Goal: Task Accomplishment & Management: Manage account settings

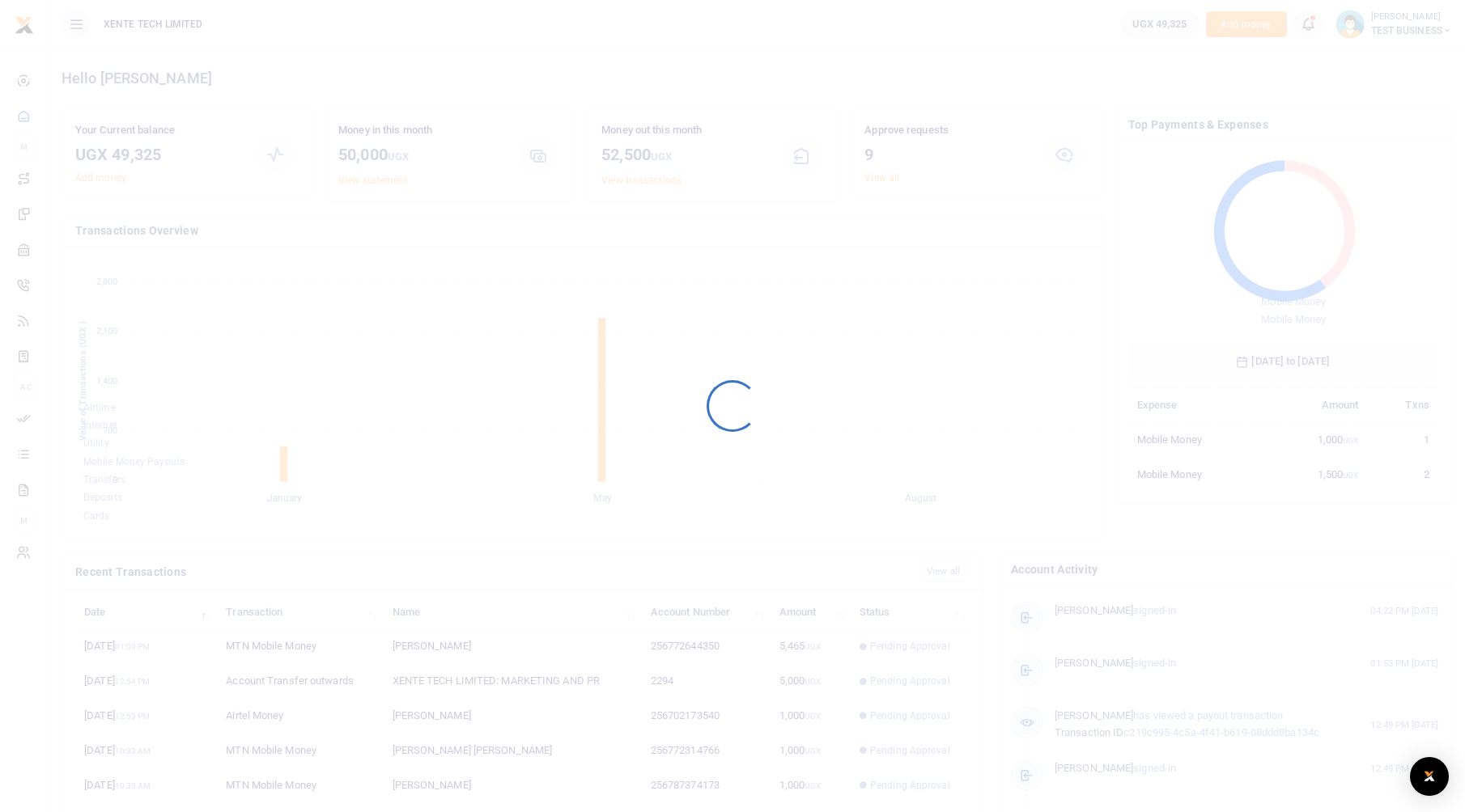
scroll to position [215, 298]
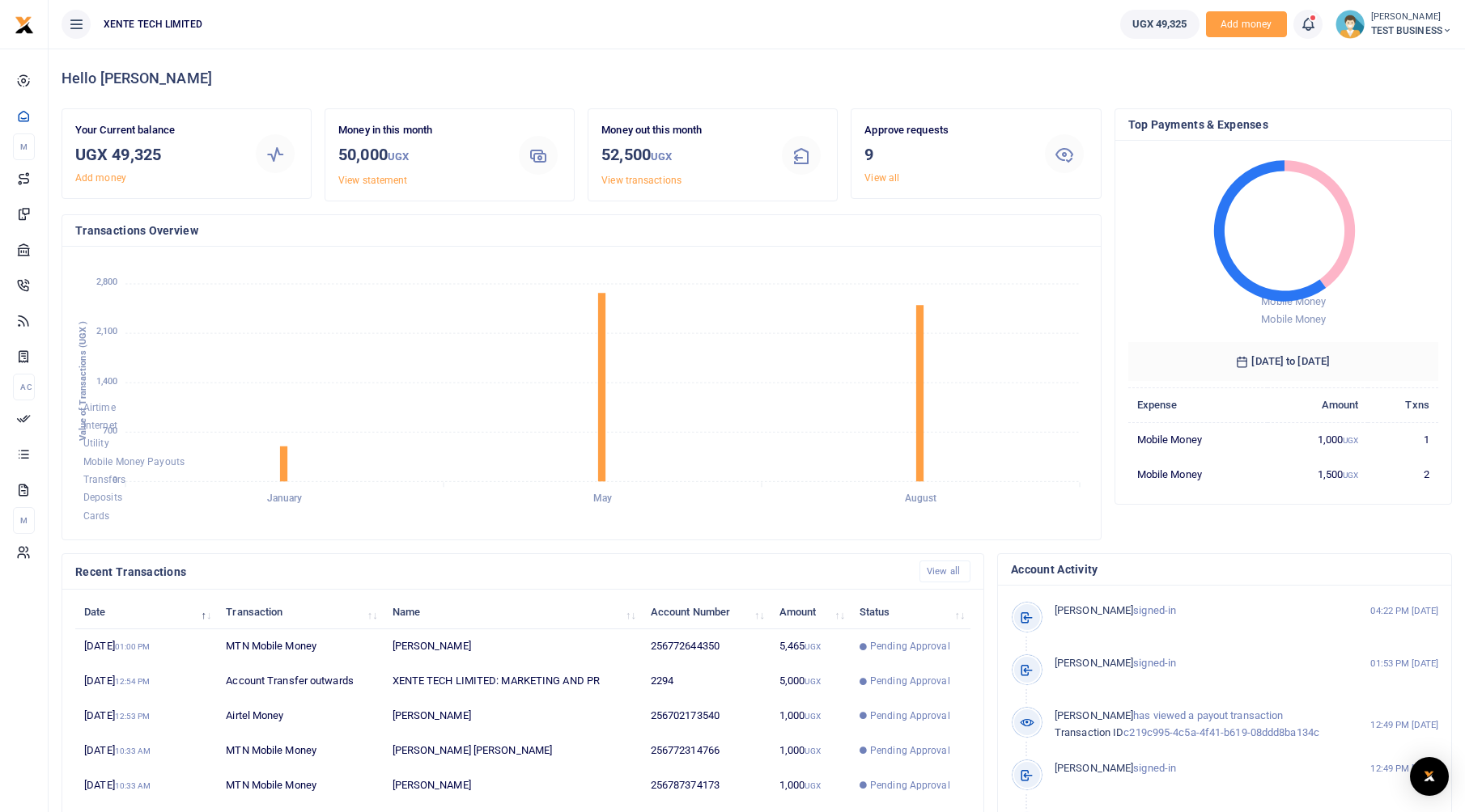
click at [1427, 18] on small "[PERSON_NAME]" at bounding box center [1411, 17] width 81 height 14
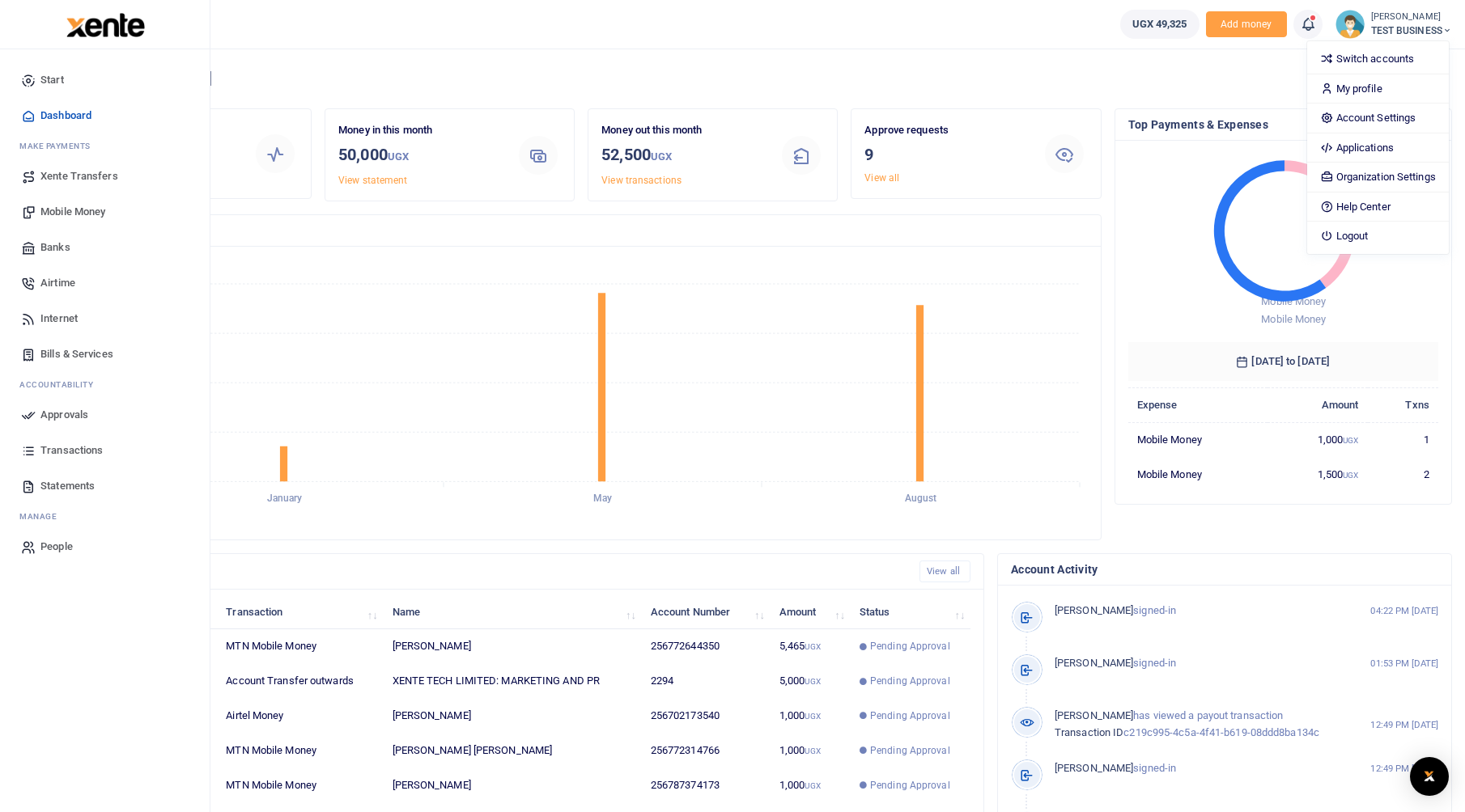
click at [56, 214] on span "Mobile Money" at bounding box center [73, 212] width 65 height 16
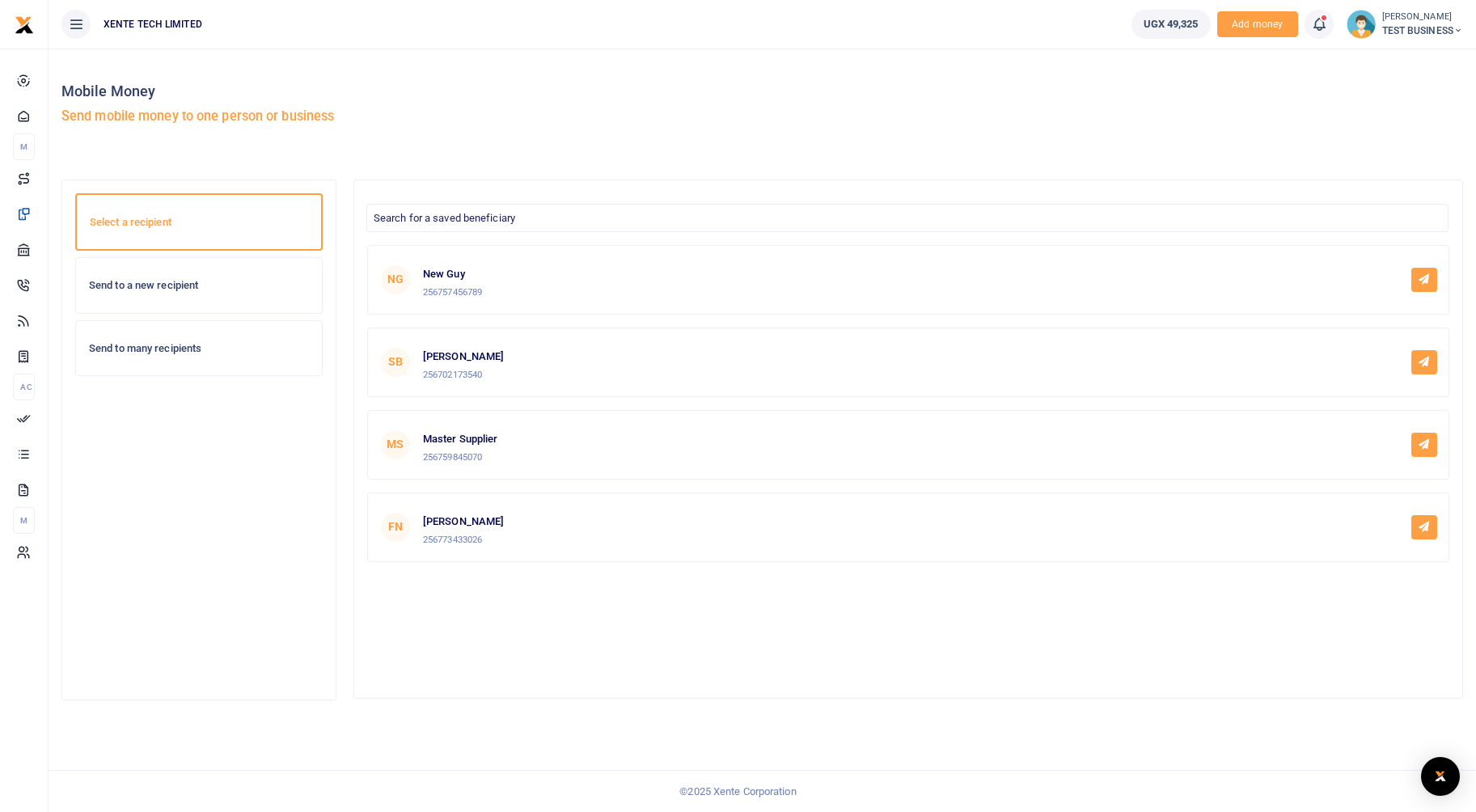
click at [177, 346] on h6 "Send to many recipients" at bounding box center [199, 349] width 220 height 13
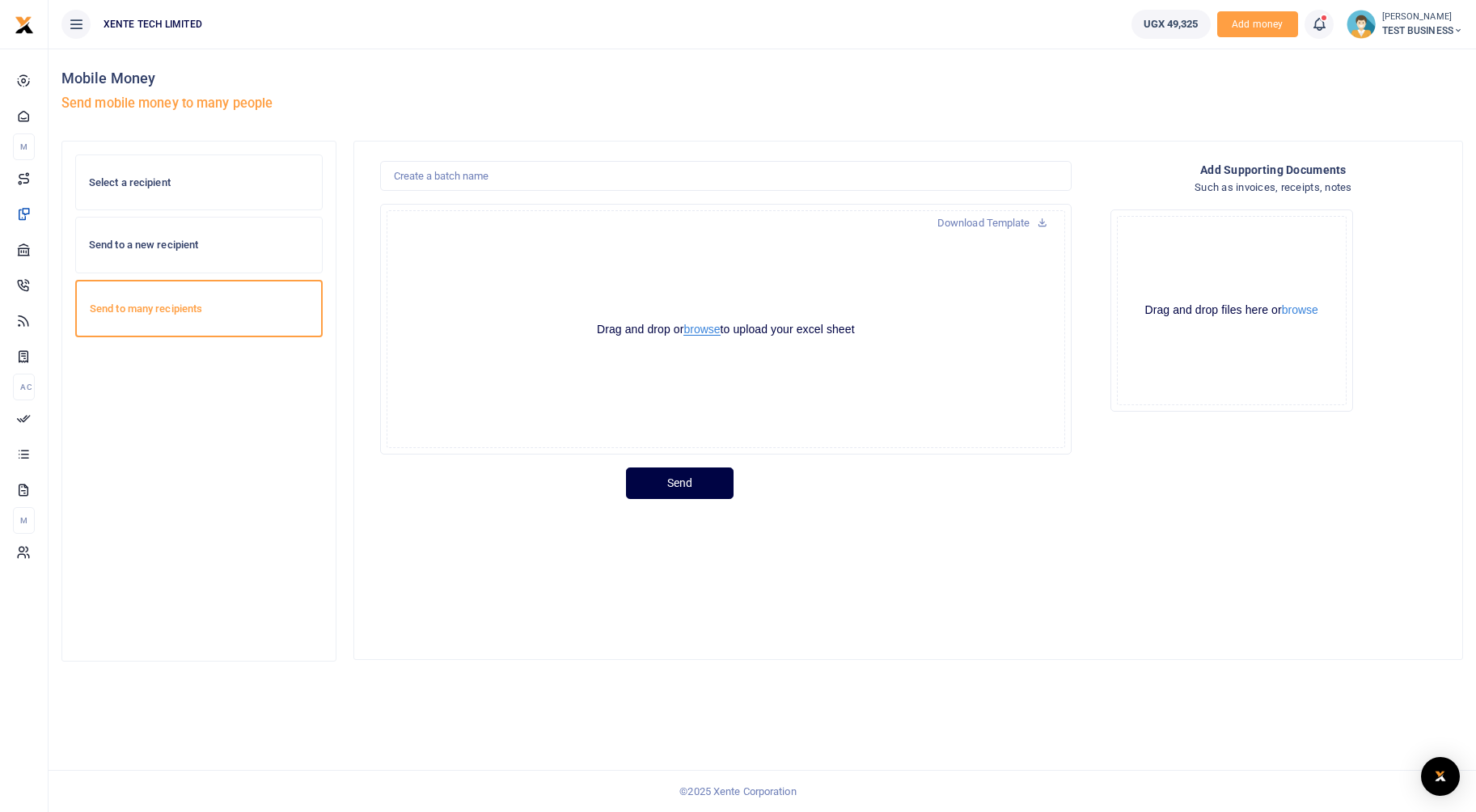
click at [706, 331] on button "browse" at bounding box center [702, 329] width 37 height 12
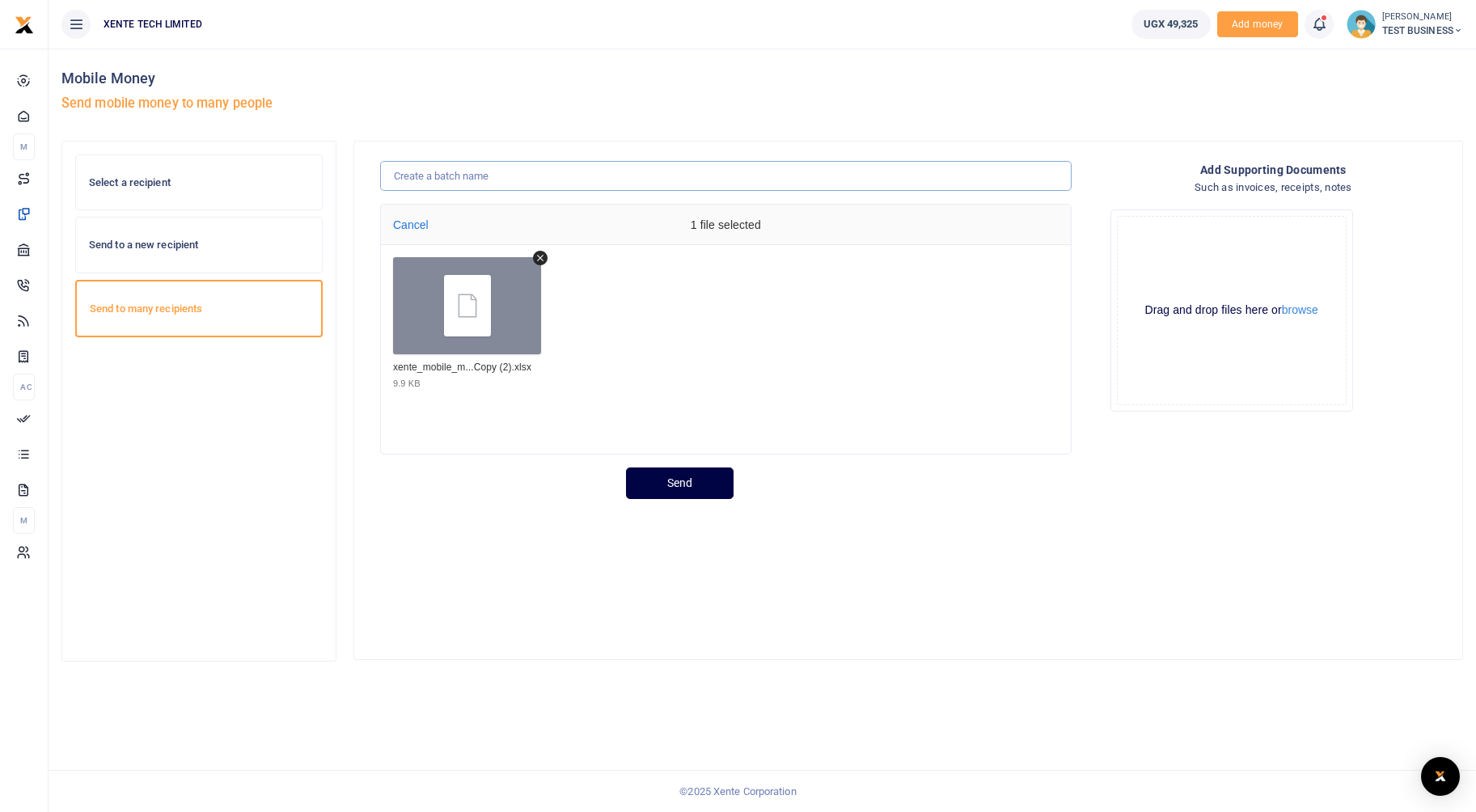
click at [537, 170] on input "text" at bounding box center [726, 176] width 691 height 31
type input "t"
click at [456, 172] on input "Testing new batch approval processor 2" at bounding box center [726, 176] width 691 height 31
type input "Testing new core batch approval processor 2"
click at [698, 481] on button "Send" at bounding box center [680, 483] width 107 height 32
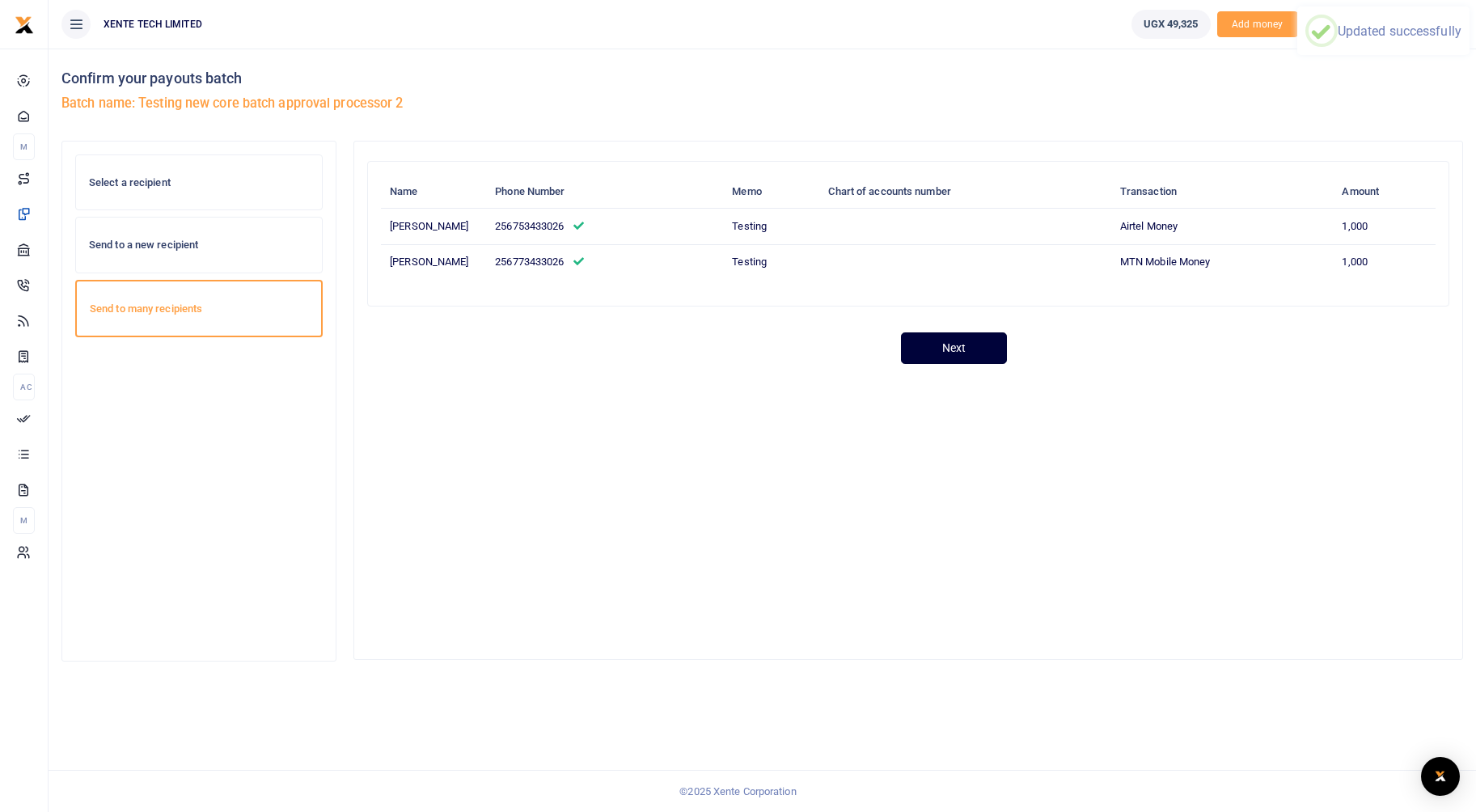
click at [968, 364] on button "Next" at bounding box center [954, 348] width 106 height 32
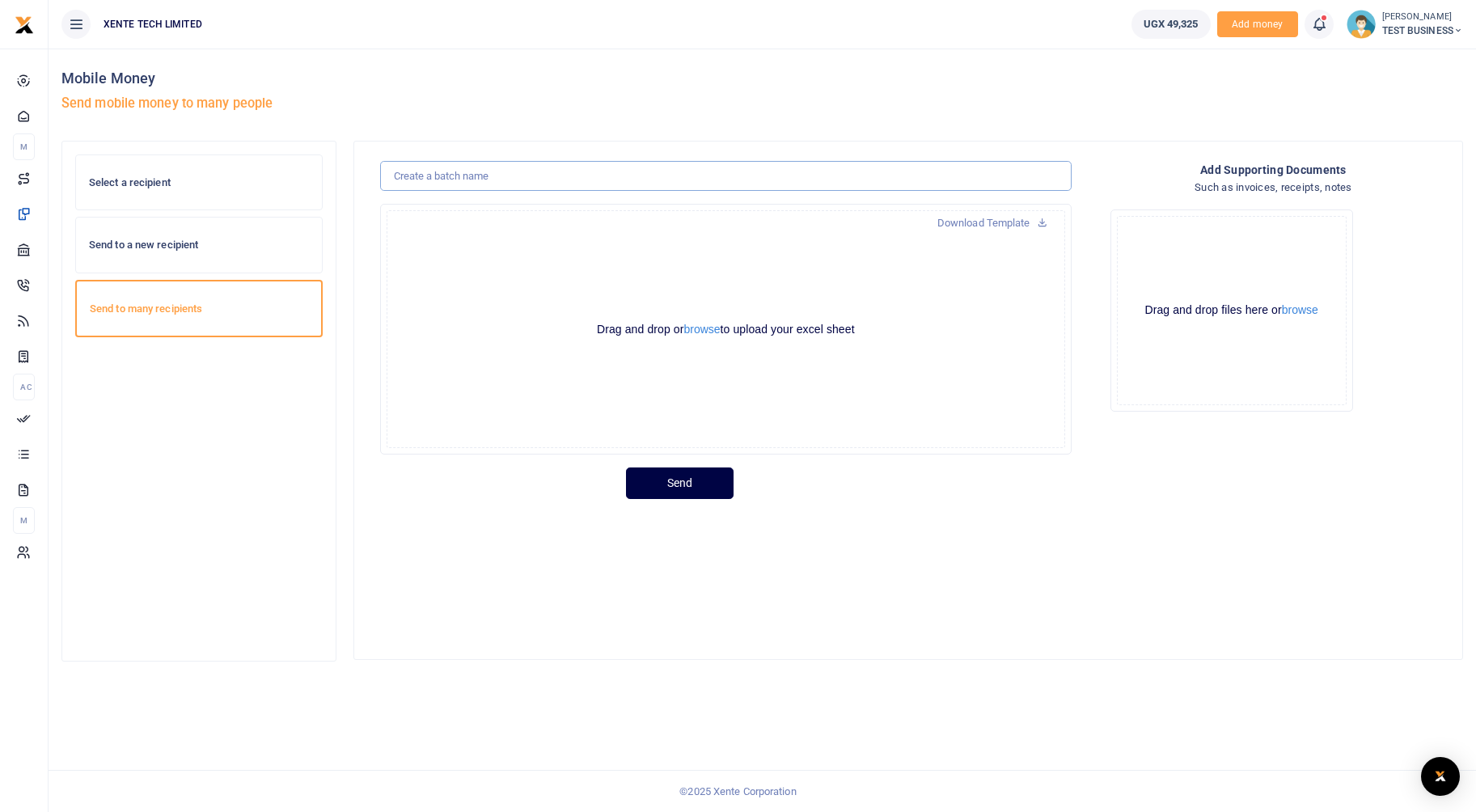
click at [501, 174] on input "text" at bounding box center [726, 176] width 691 height 31
type input "testing new c"
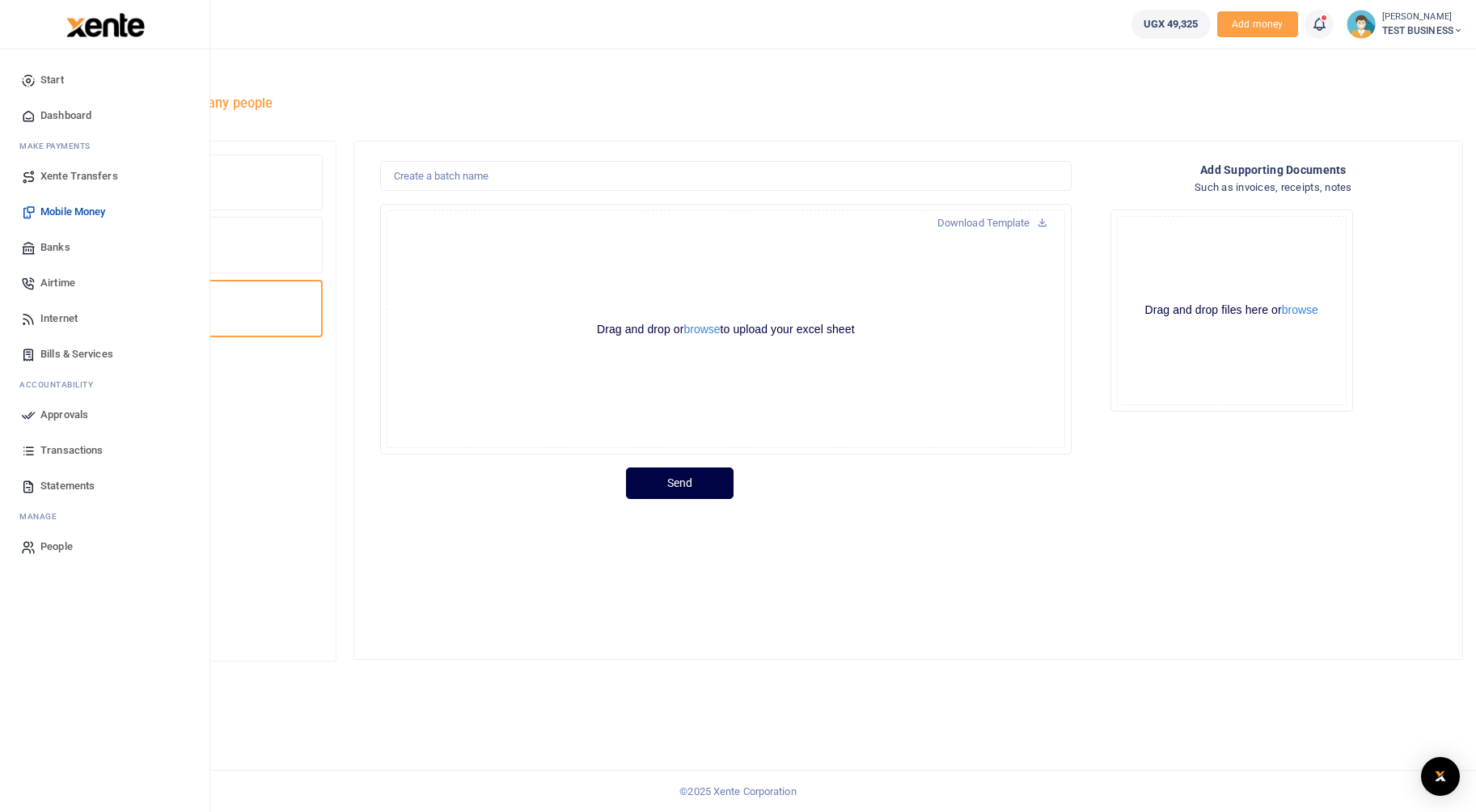
click at [26, 412] on icon at bounding box center [27, 414] width 14 height 14
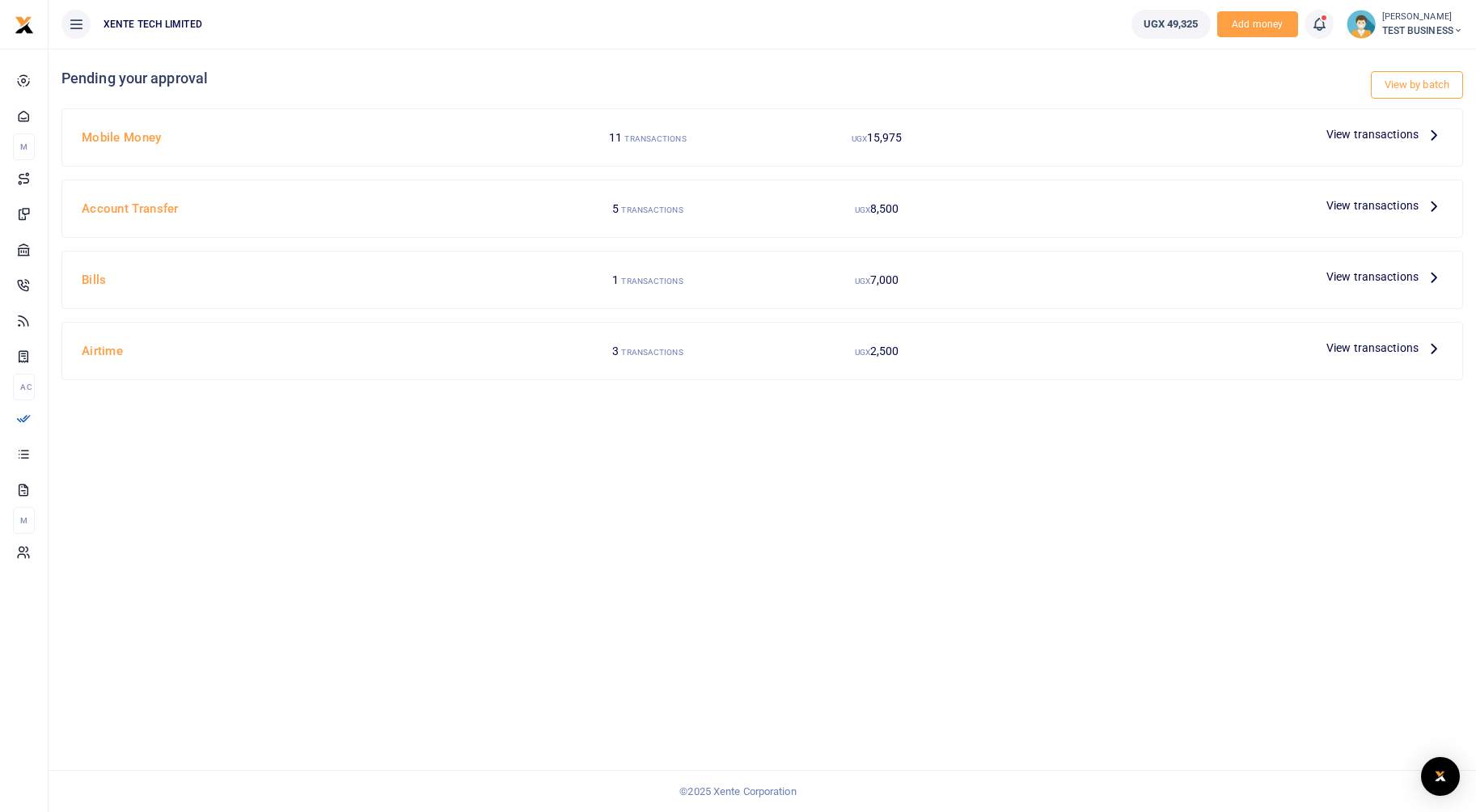
click at [1395, 130] on span "View transactions" at bounding box center [1373, 134] width 92 height 17
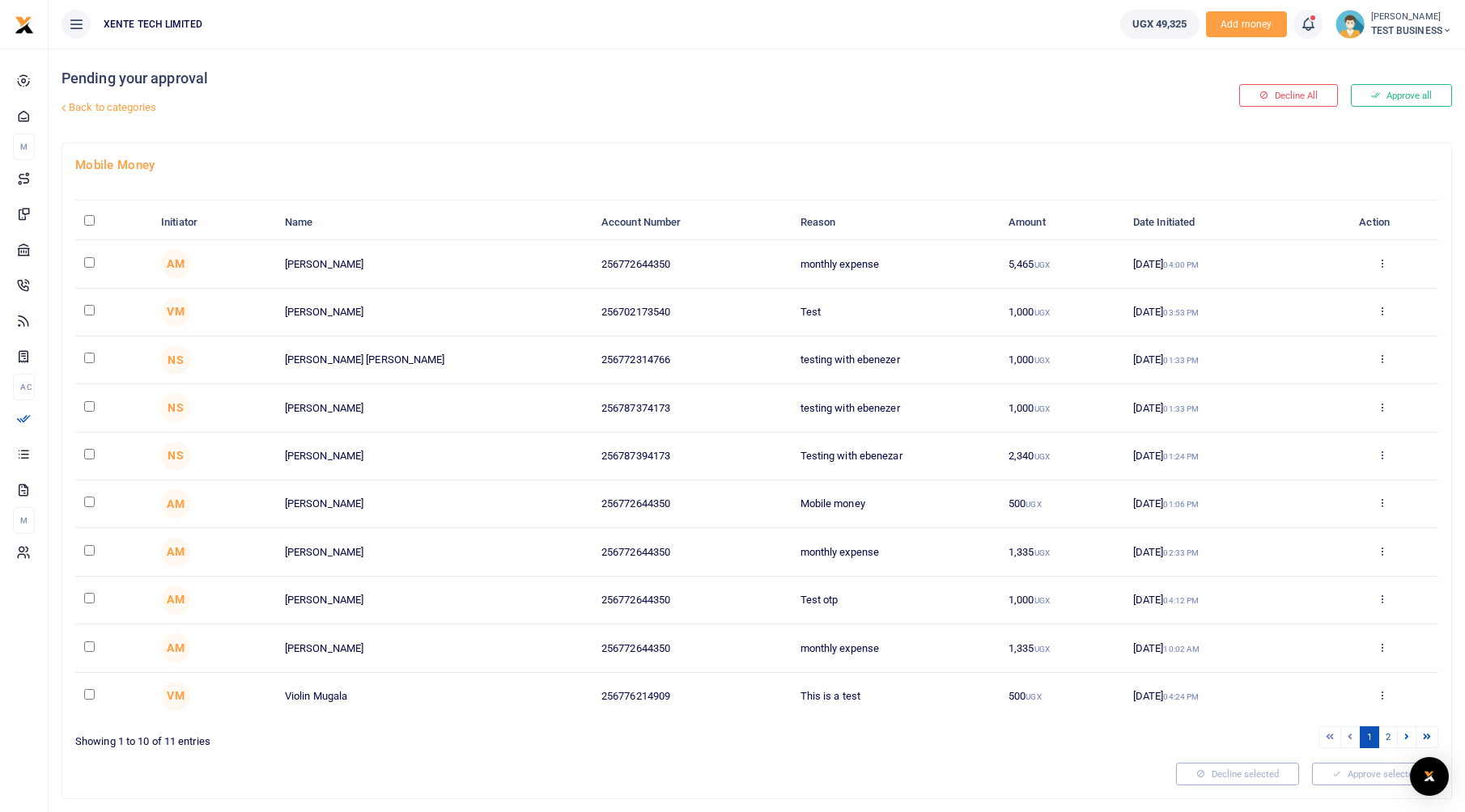
click at [73, 105] on link "Back to categories" at bounding box center [521, 107] width 927 height 27
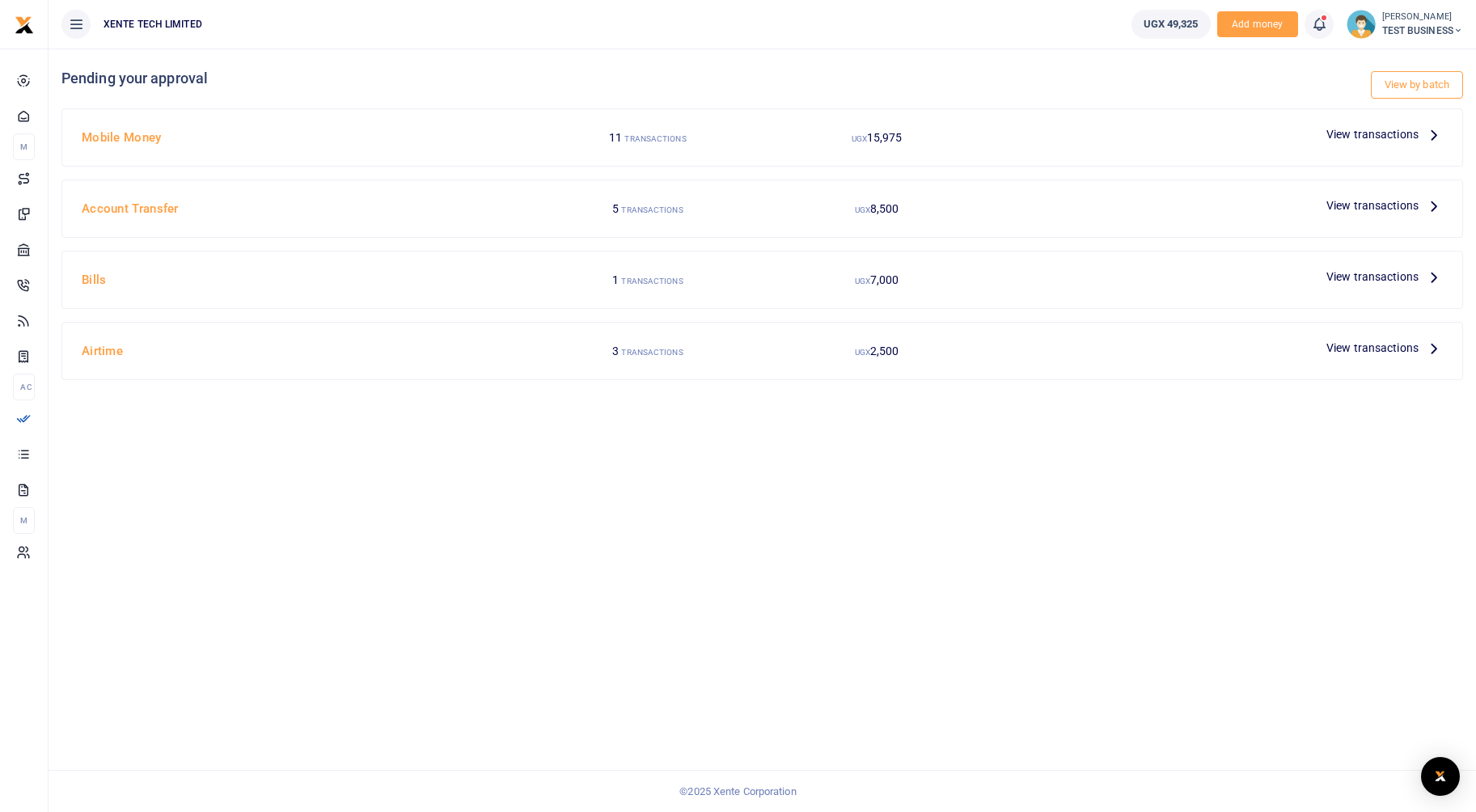
click at [1390, 82] on link "View by batch" at bounding box center [1417, 84] width 92 height 27
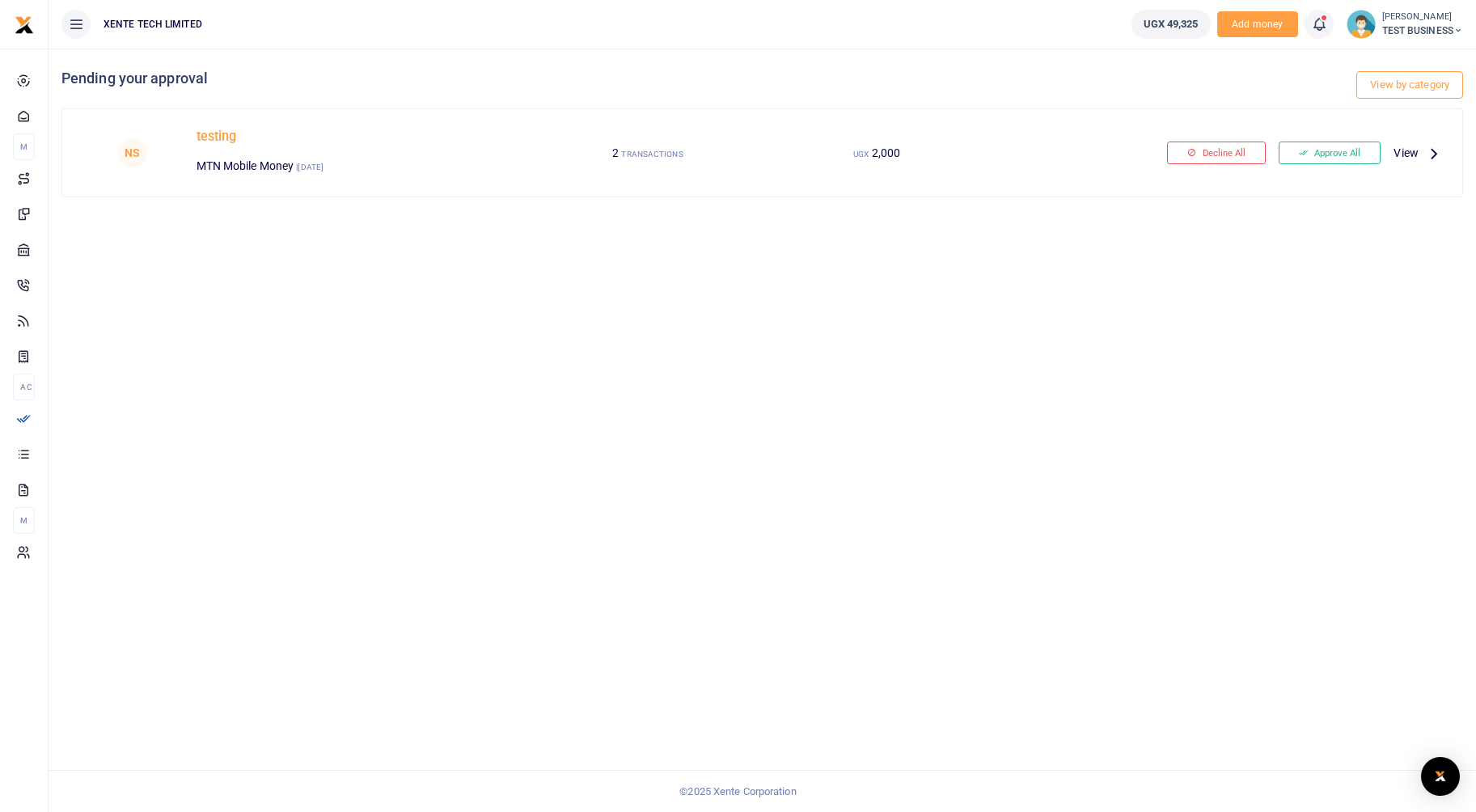
click at [1434, 149] on icon at bounding box center [1434, 152] width 17 height 17
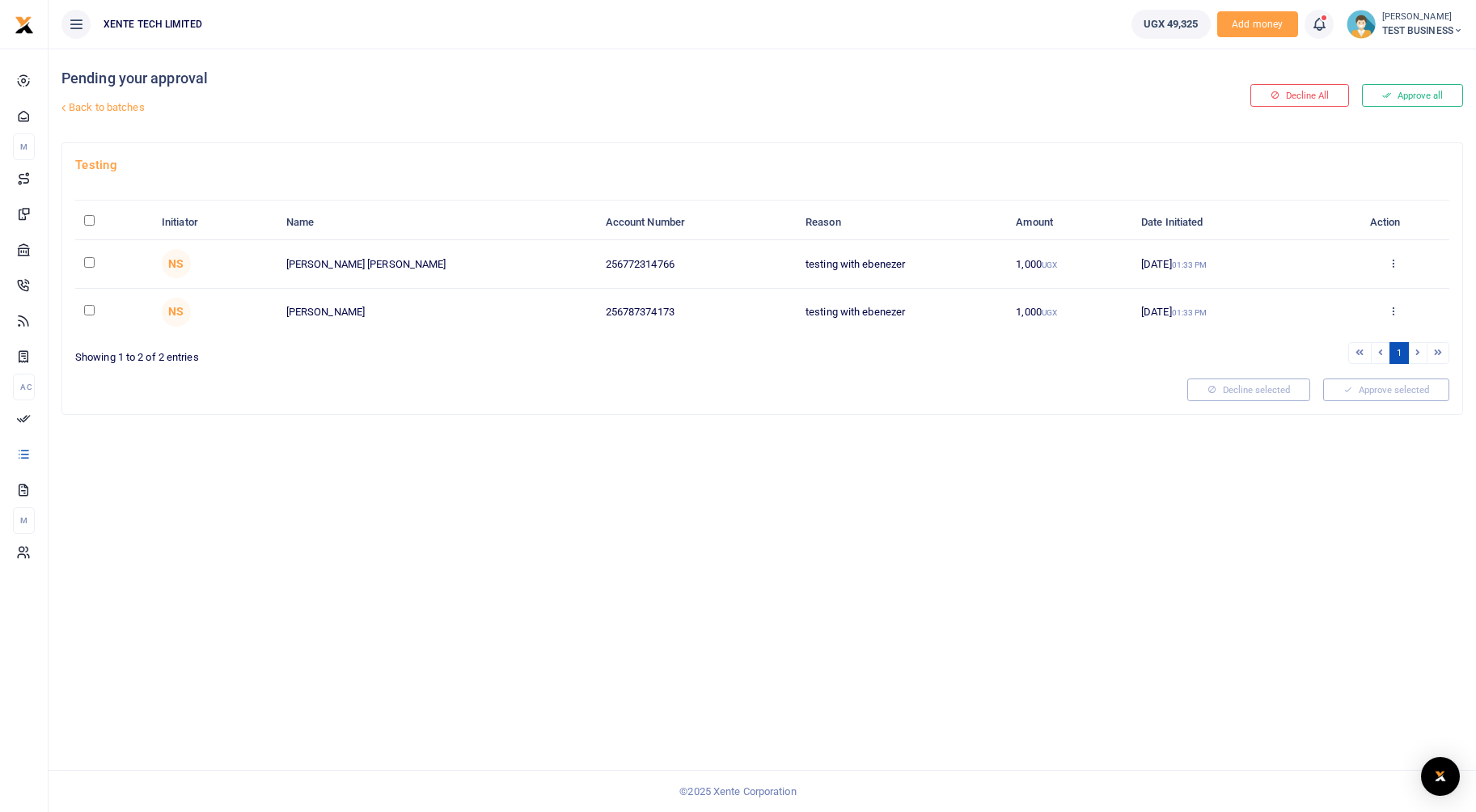
click at [1429, 22] on small "[PERSON_NAME]" at bounding box center [1423, 17] width 81 height 14
click at [1409, 49] on link "Switch accounts" at bounding box center [1389, 58] width 142 height 22
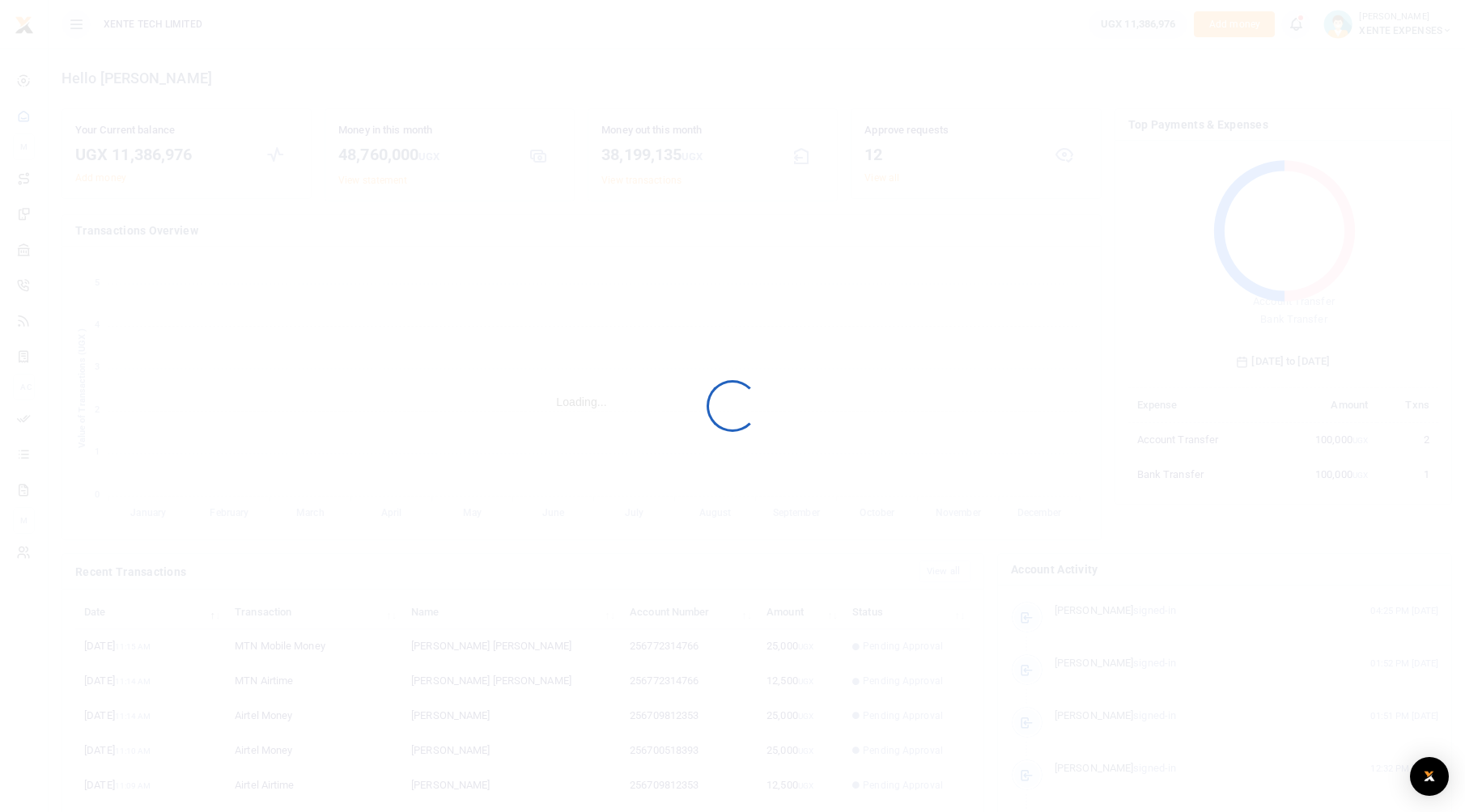
scroll to position [215, 298]
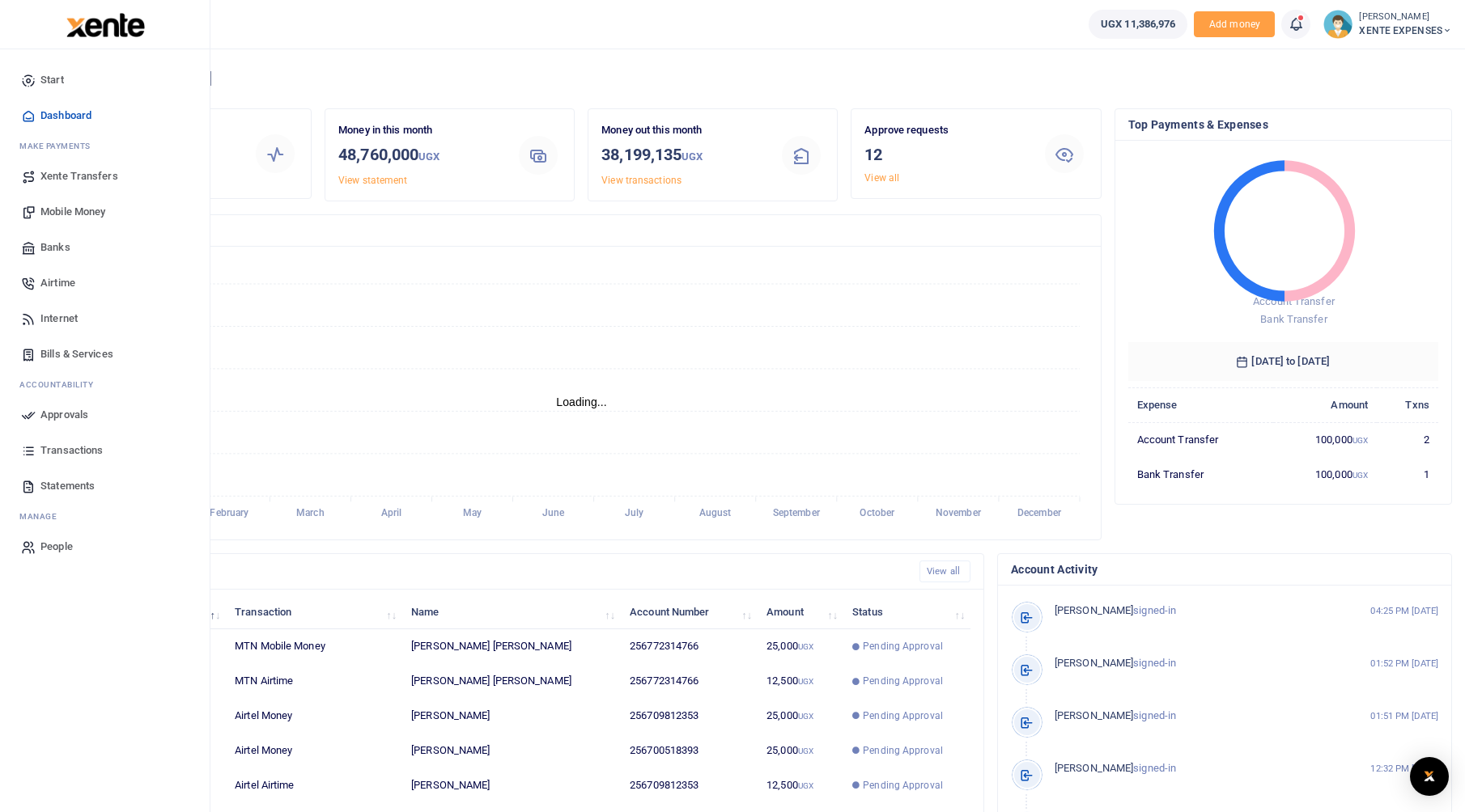
click at [46, 425] on link "Approvals" at bounding box center [105, 415] width 183 height 36
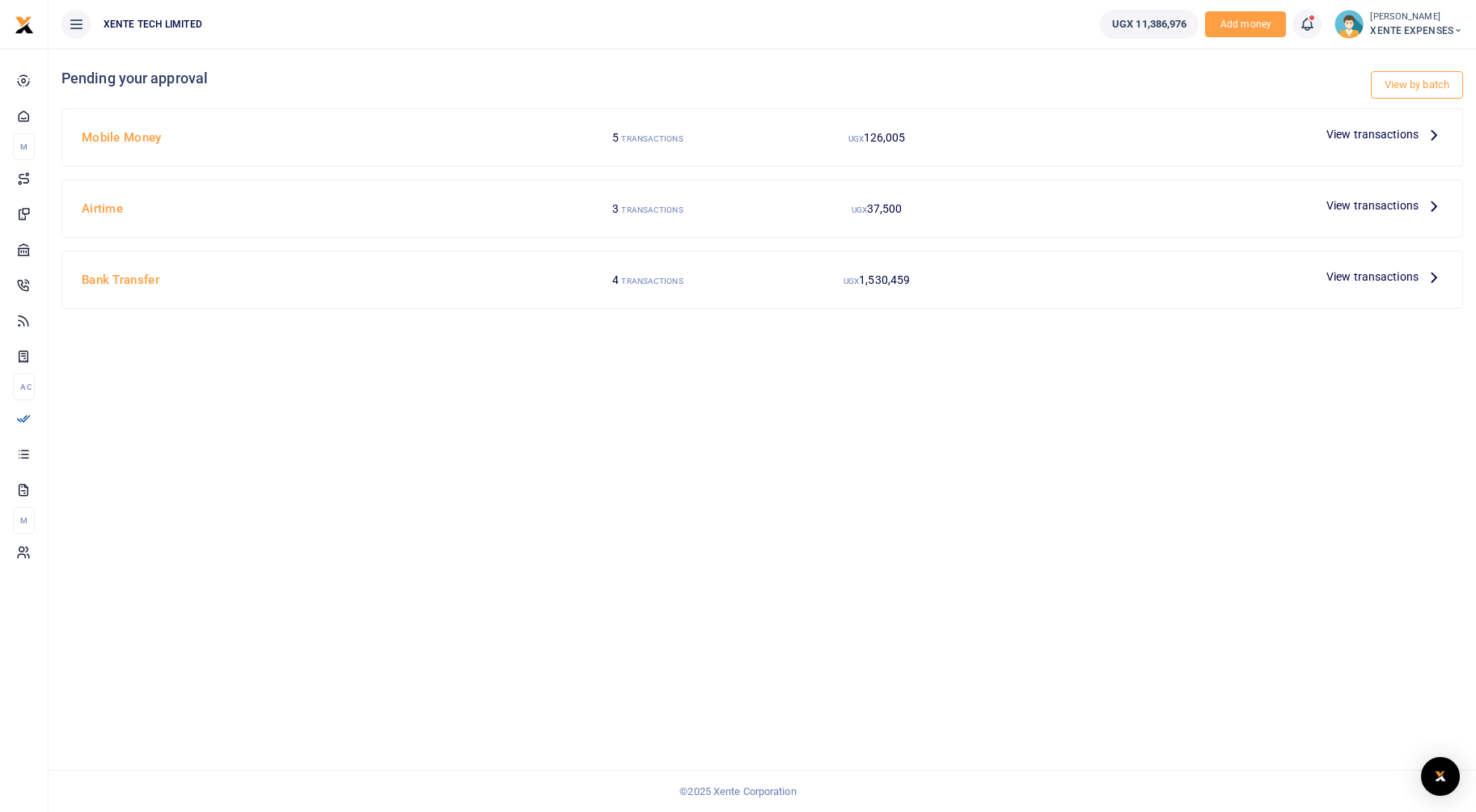
click at [1400, 131] on span "View transactions" at bounding box center [1373, 134] width 92 height 17
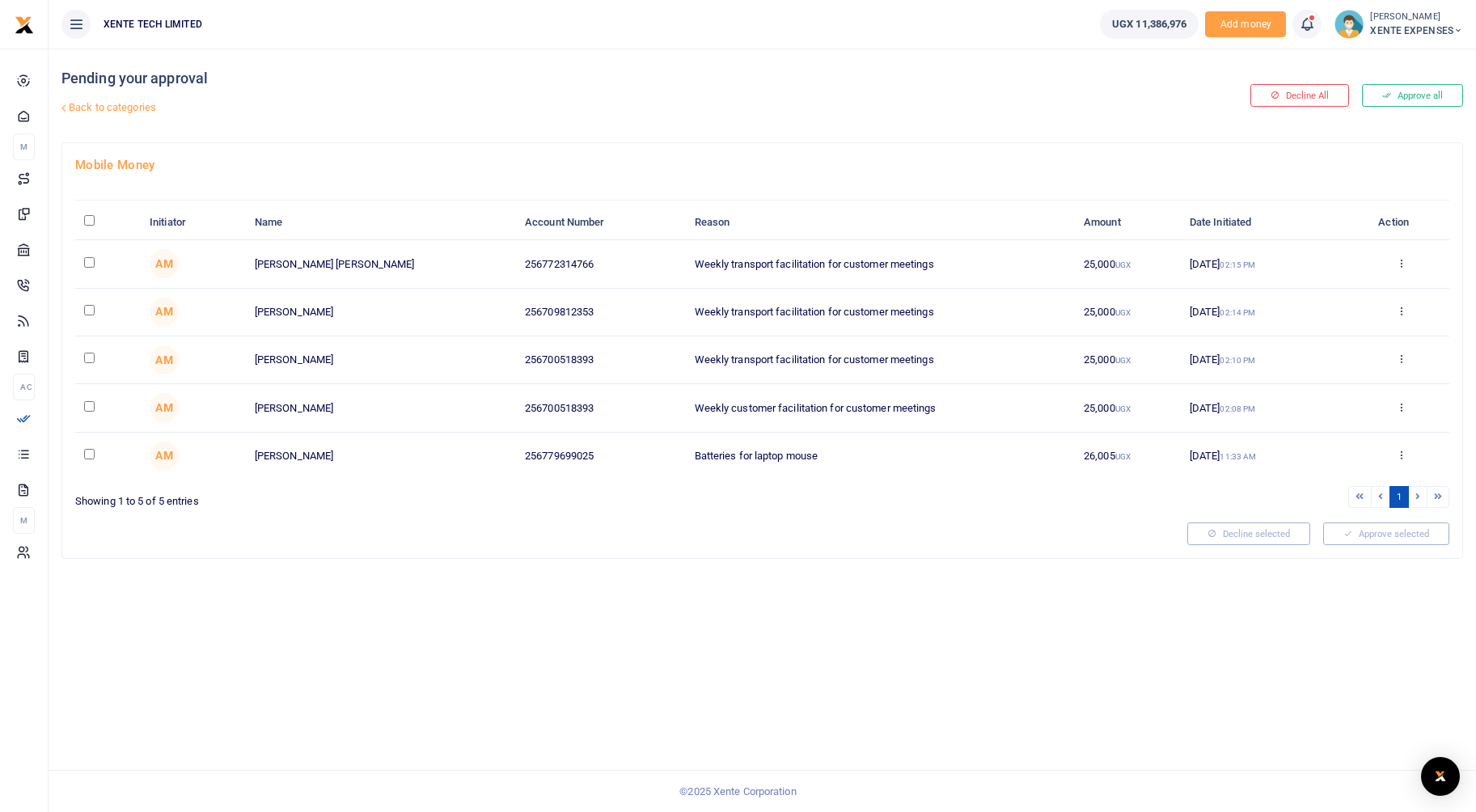
click at [112, 109] on link "Back to categories" at bounding box center [525, 107] width 935 height 27
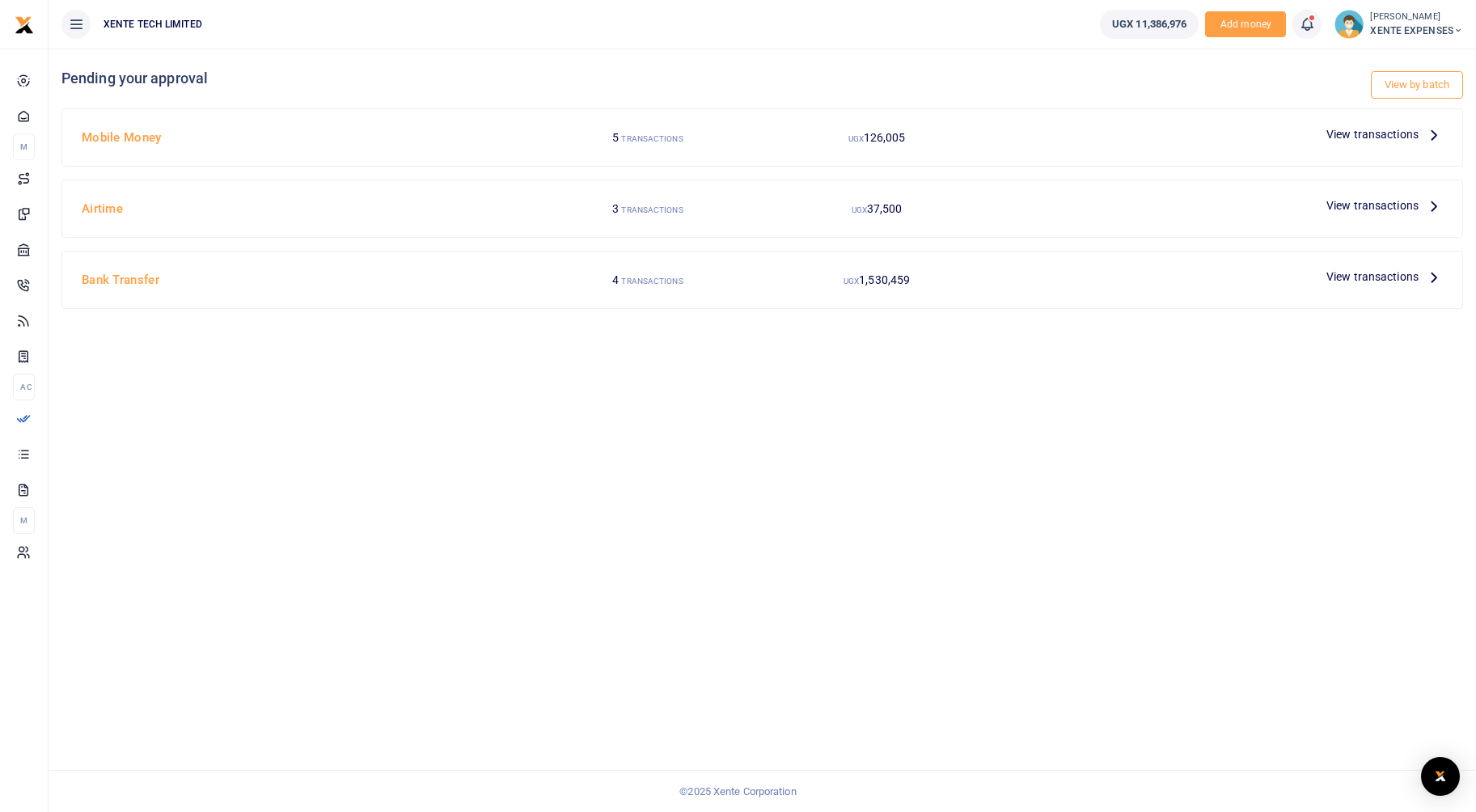
click at [1412, 275] on span "View transactions" at bounding box center [1373, 276] width 92 height 17
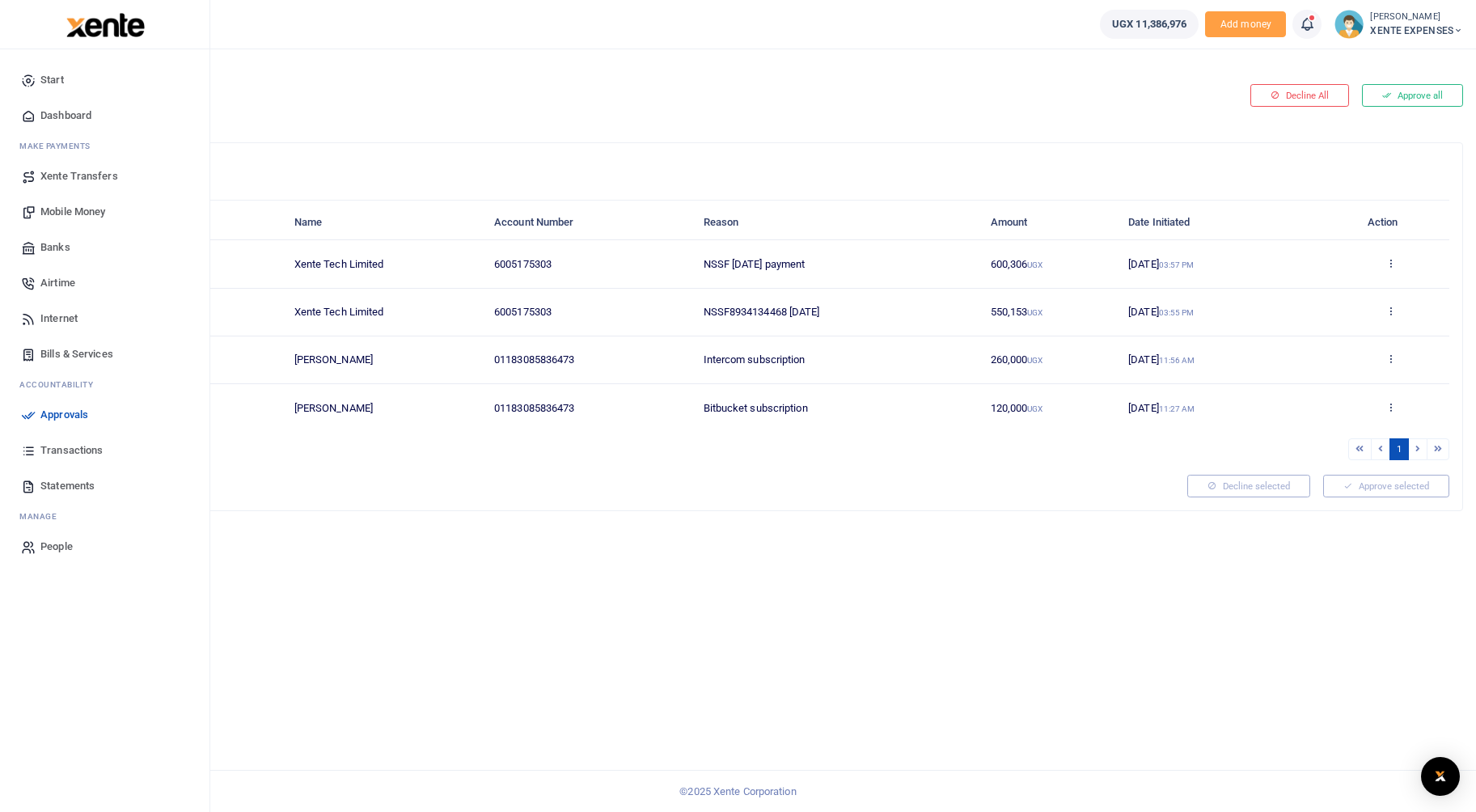
click at [52, 451] on span "Transactions" at bounding box center [72, 450] width 62 height 16
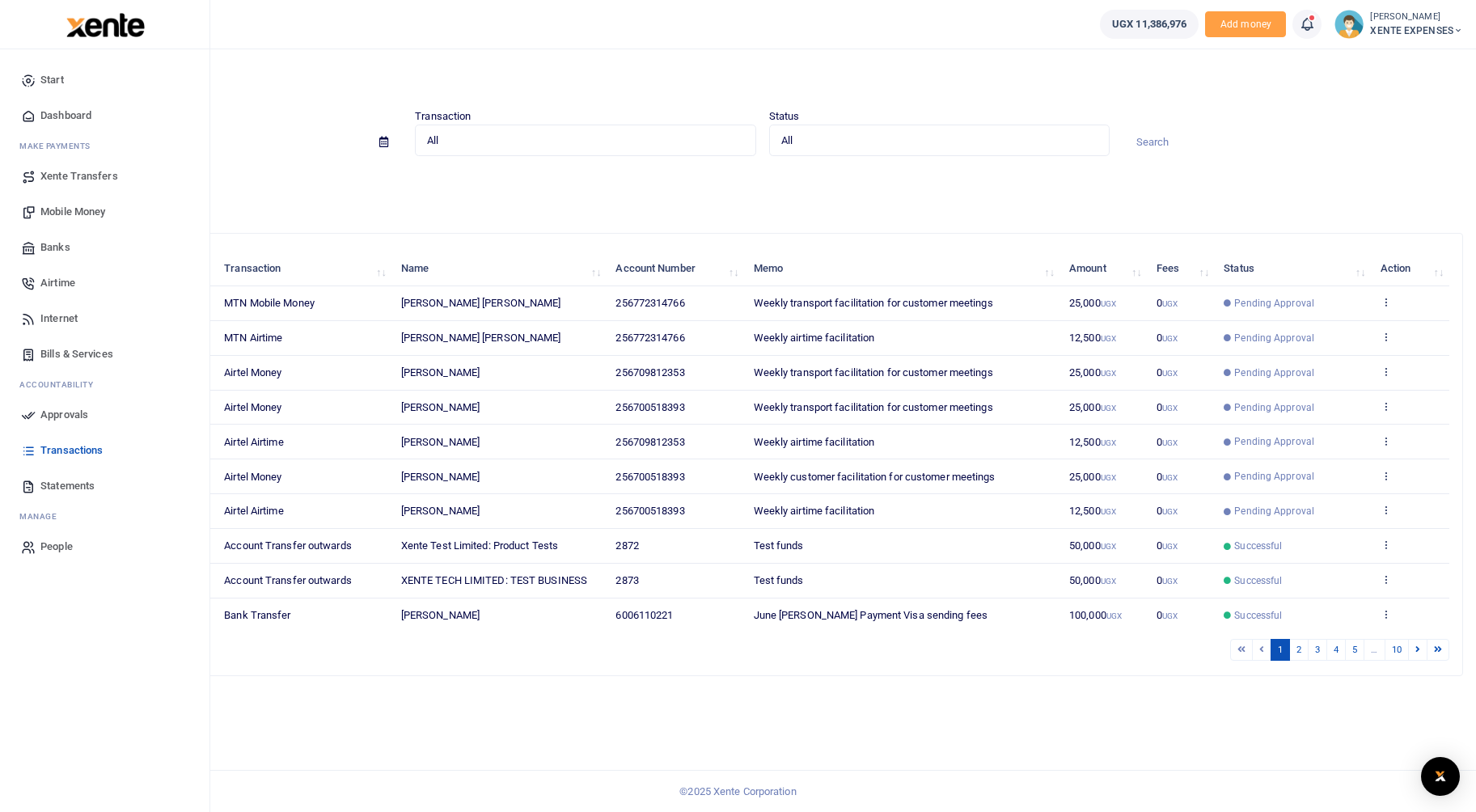
drag, startPoint x: 49, startPoint y: 241, endPoint x: 37, endPoint y: 252, distance: 16.3
click at [49, 241] on span "Banks" at bounding box center [56, 247] width 30 height 16
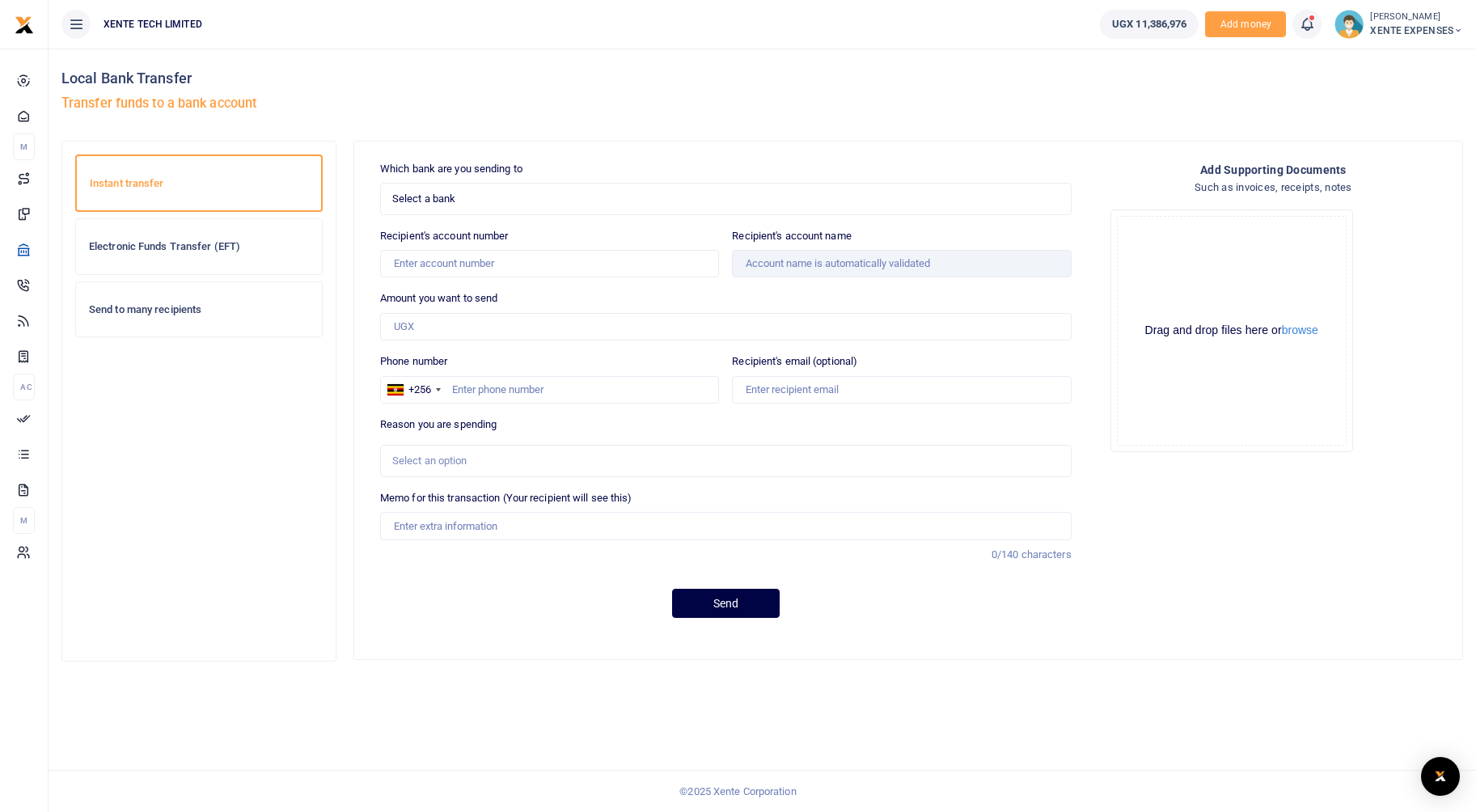
click at [194, 250] on h6 "Electronic Funds Transfer (EFT)" at bounding box center [199, 247] width 220 height 13
click at [467, 262] on input "Recipient's account number" at bounding box center [549, 263] width 339 height 27
type input "01183085836473"
type input "300,000"
type input "Delaware Registered Agent fees"
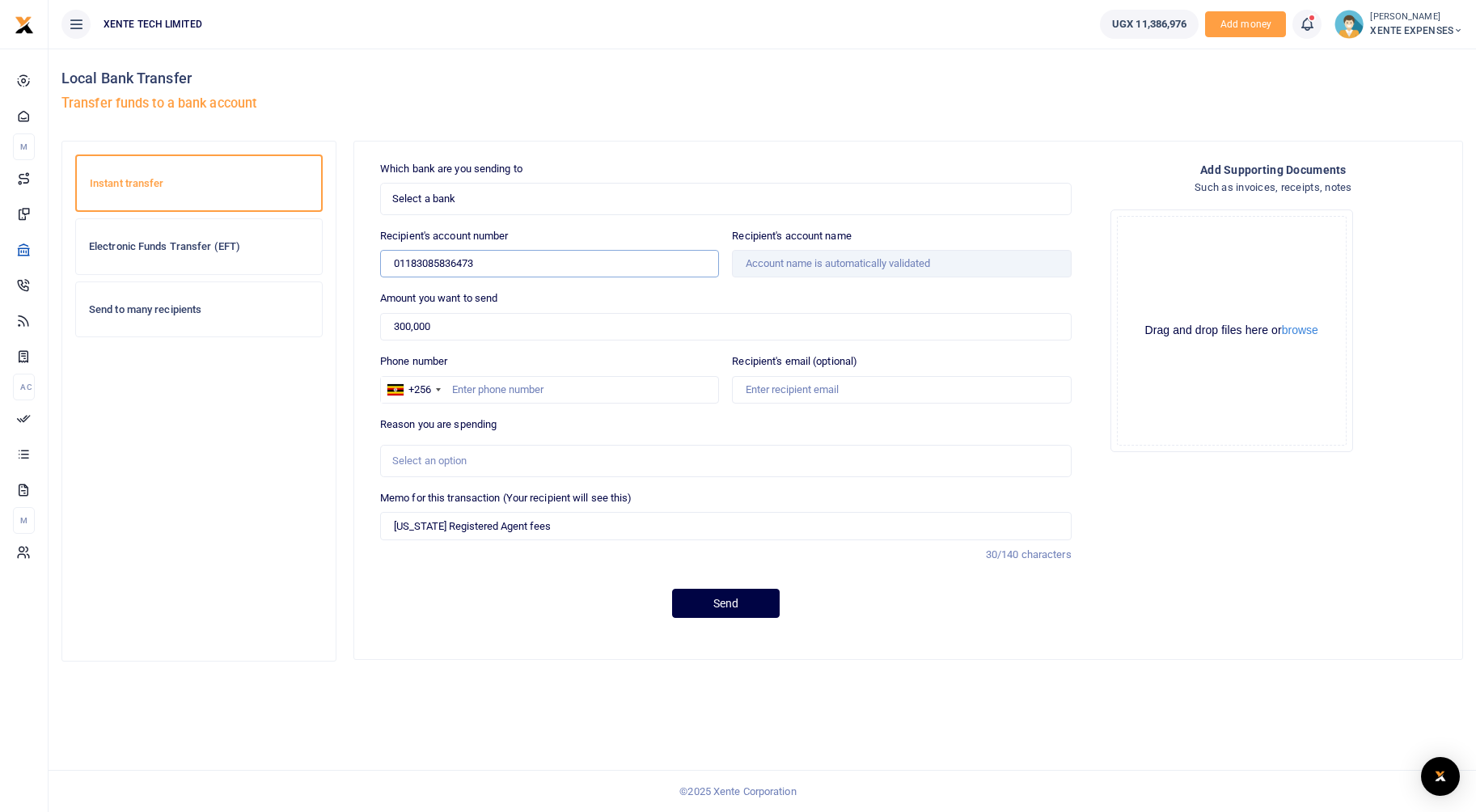
click at [444, 259] on input "01183085836473" at bounding box center [549, 263] width 339 height 27
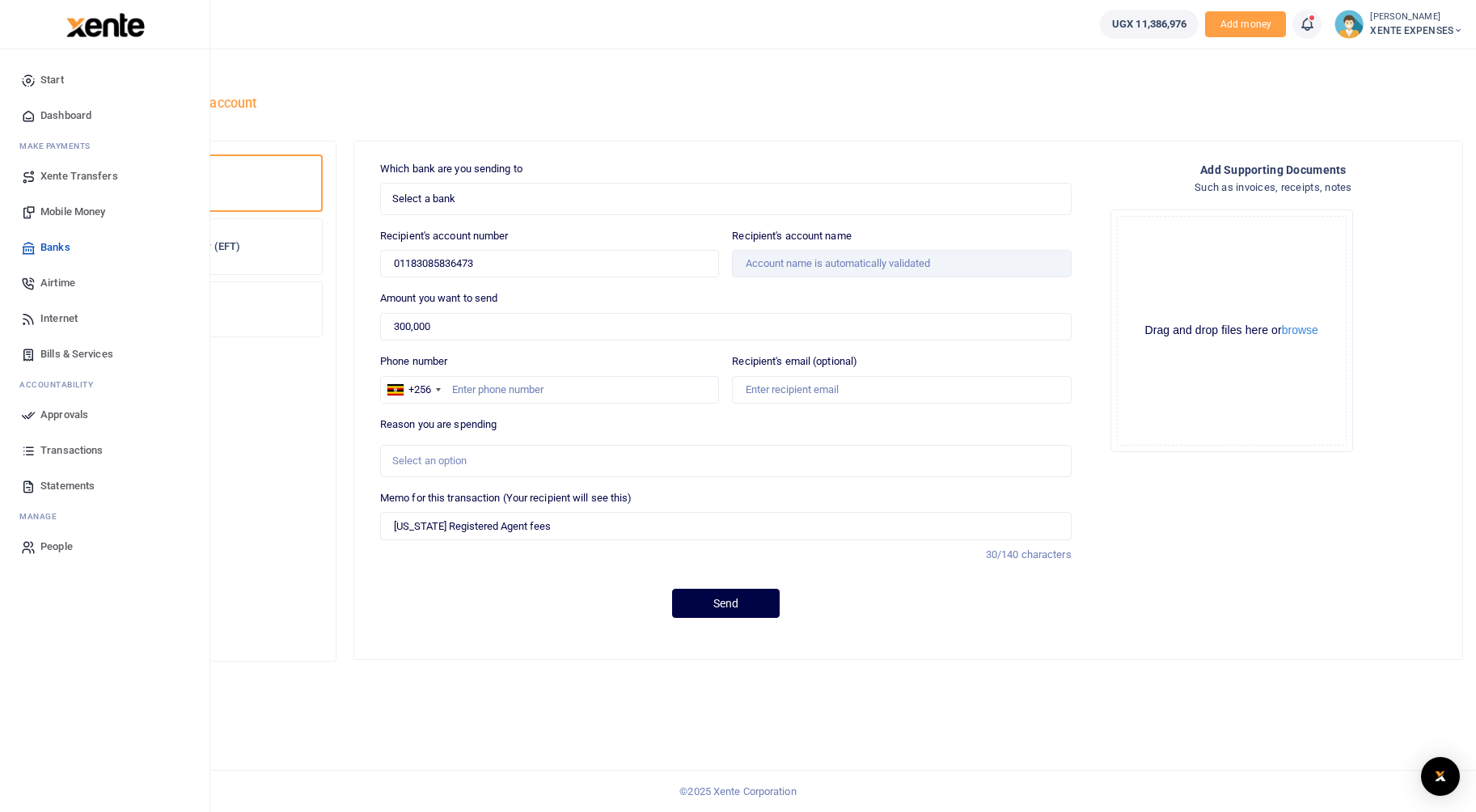
click at [78, 410] on span "Approvals" at bounding box center [64, 415] width 47 height 16
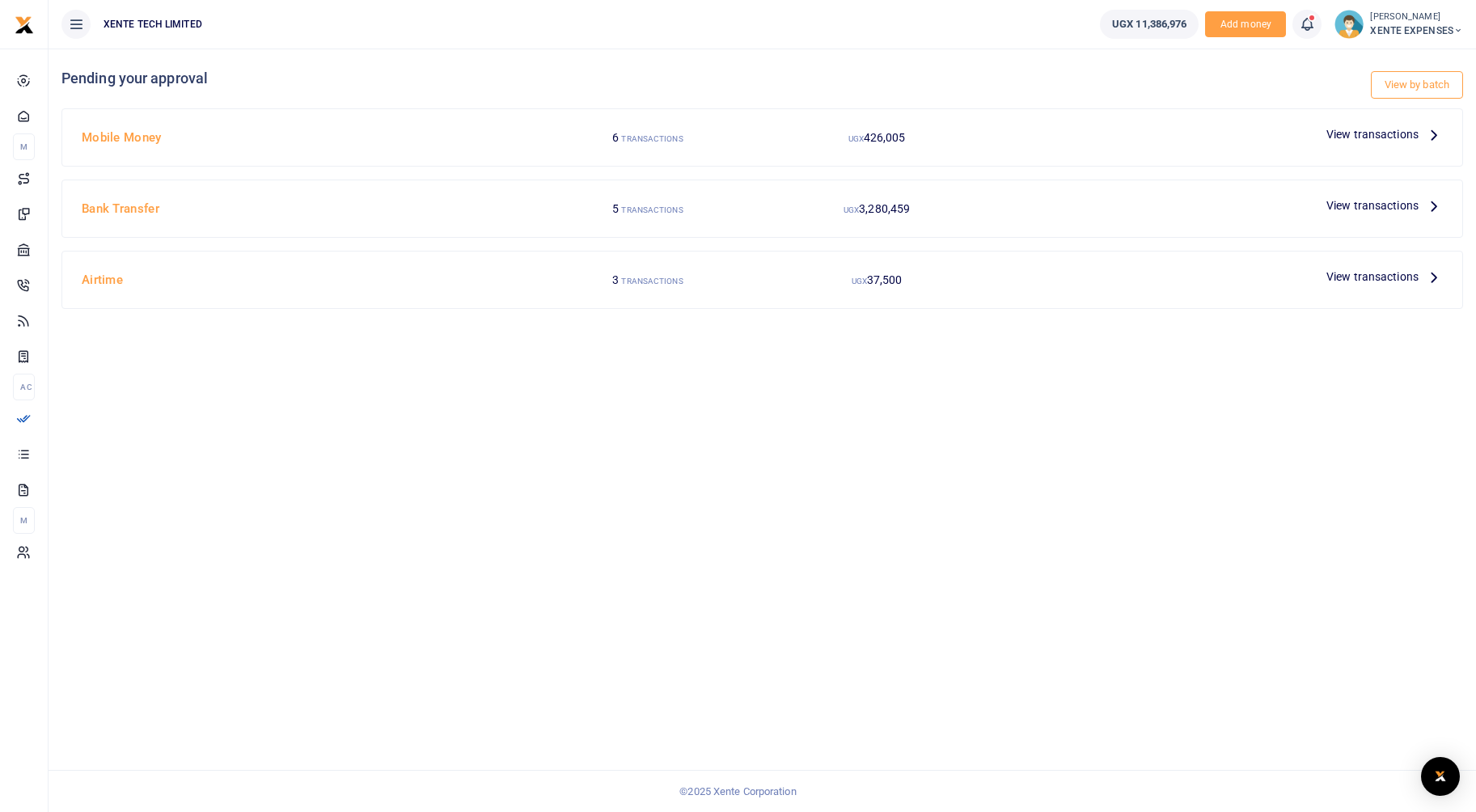
click at [1401, 92] on link "View by batch" at bounding box center [1417, 84] width 92 height 27
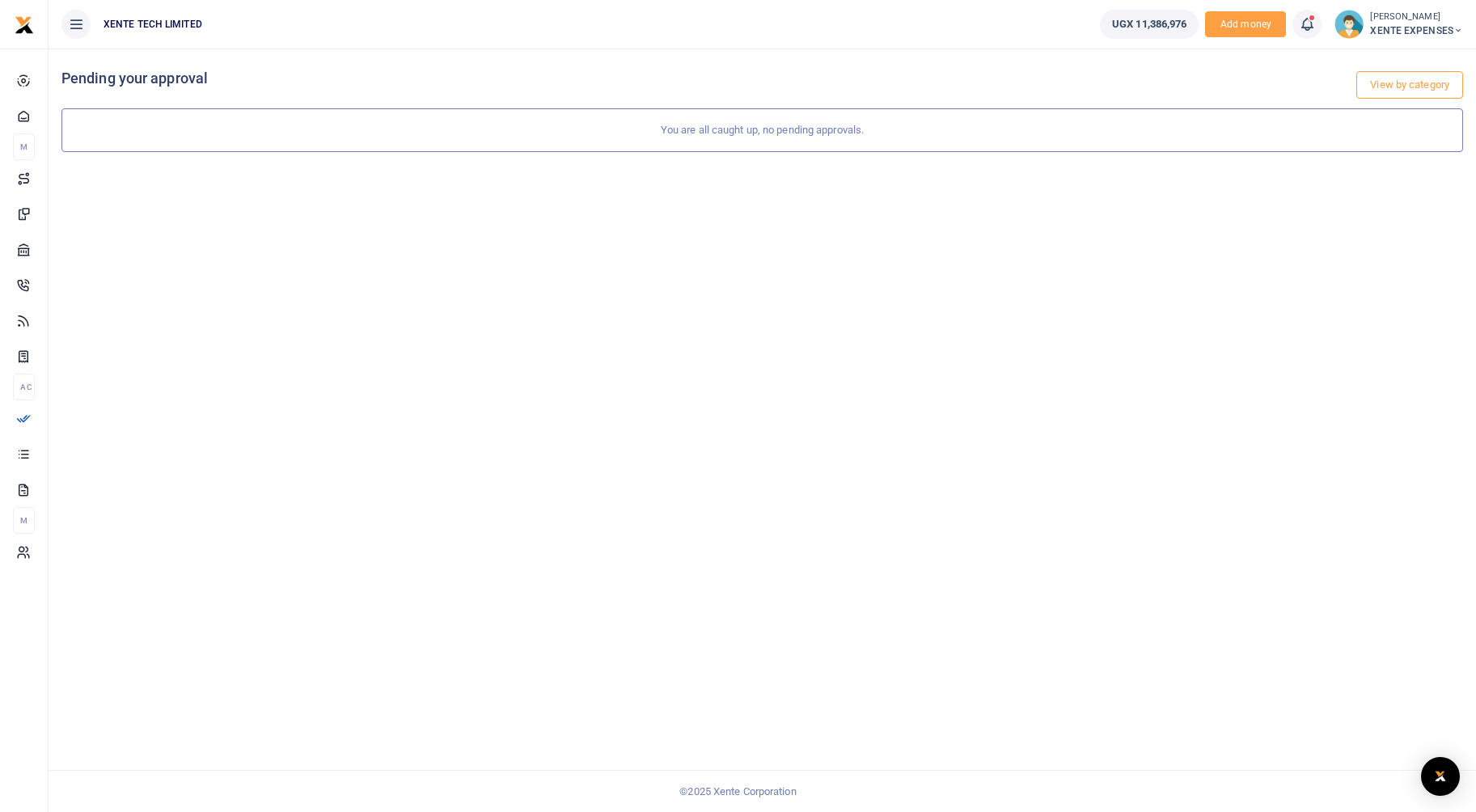
click at [1415, 91] on link "View by category" at bounding box center [1410, 84] width 107 height 27
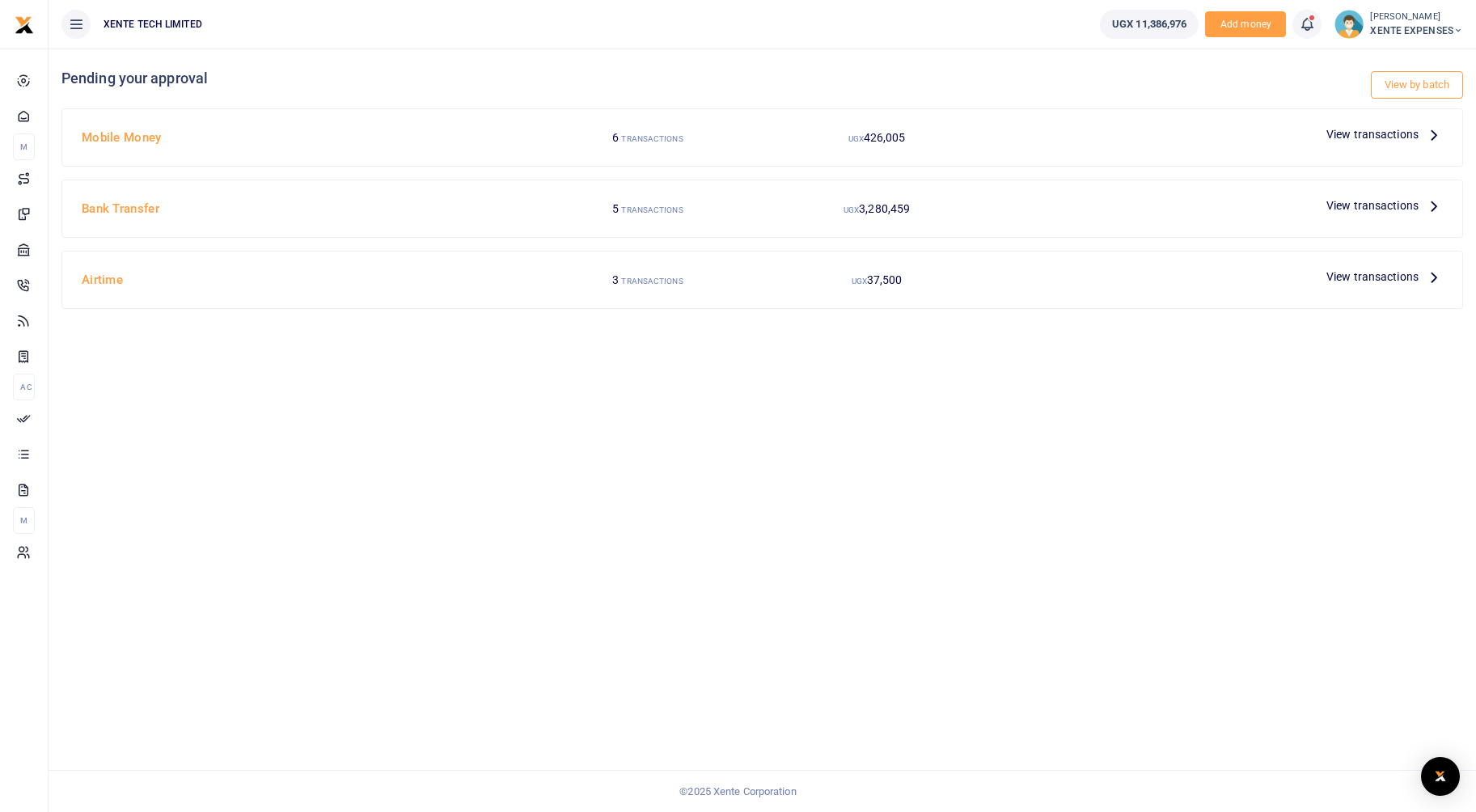
click at [1395, 133] on span "View transactions" at bounding box center [1373, 134] width 92 height 17
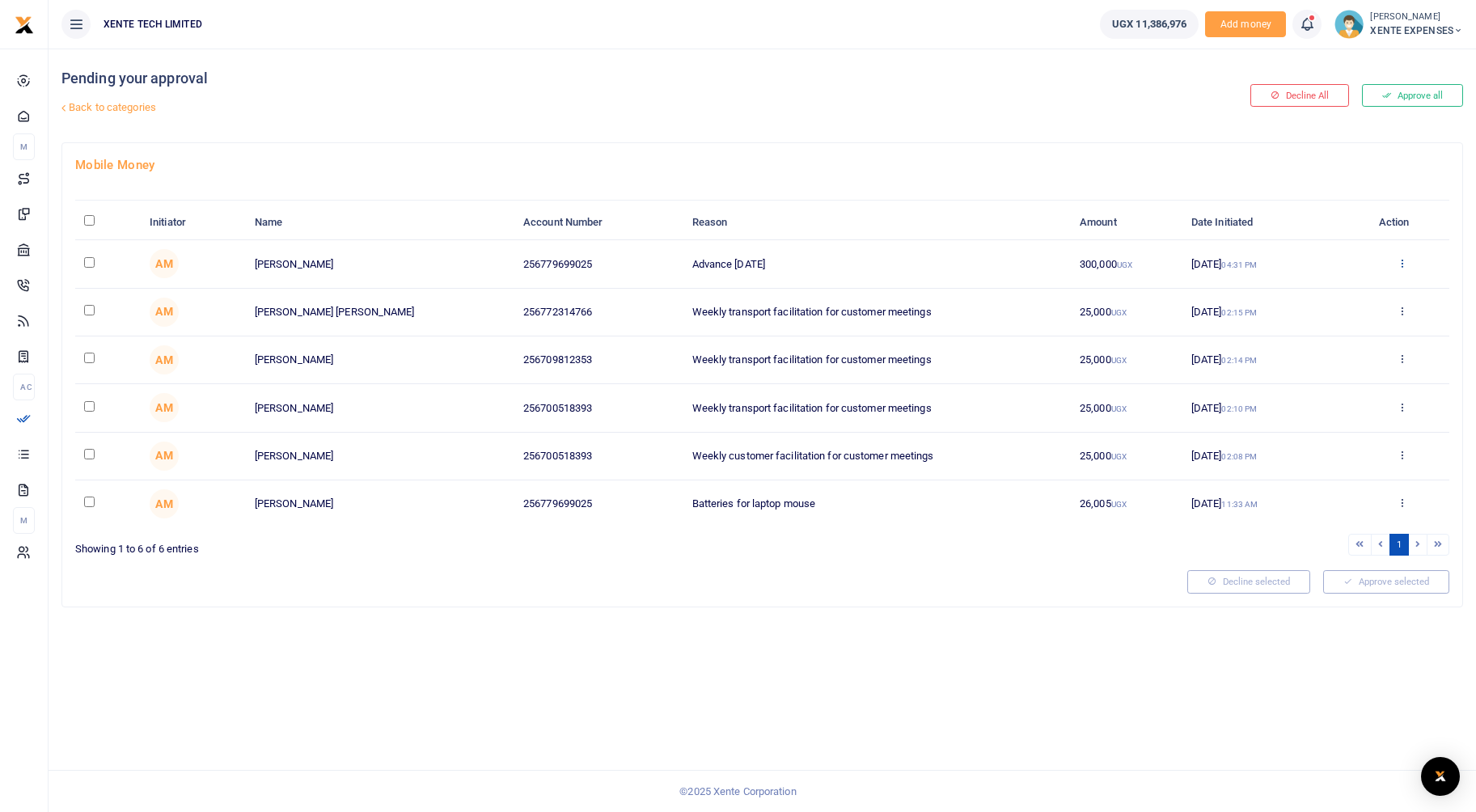
click at [1401, 264] on icon at bounding box center [1402, 263] width 11 height 12
click at [1324, 287] on link "Approve" at bounding box center [1342, 289] width 127 height 22
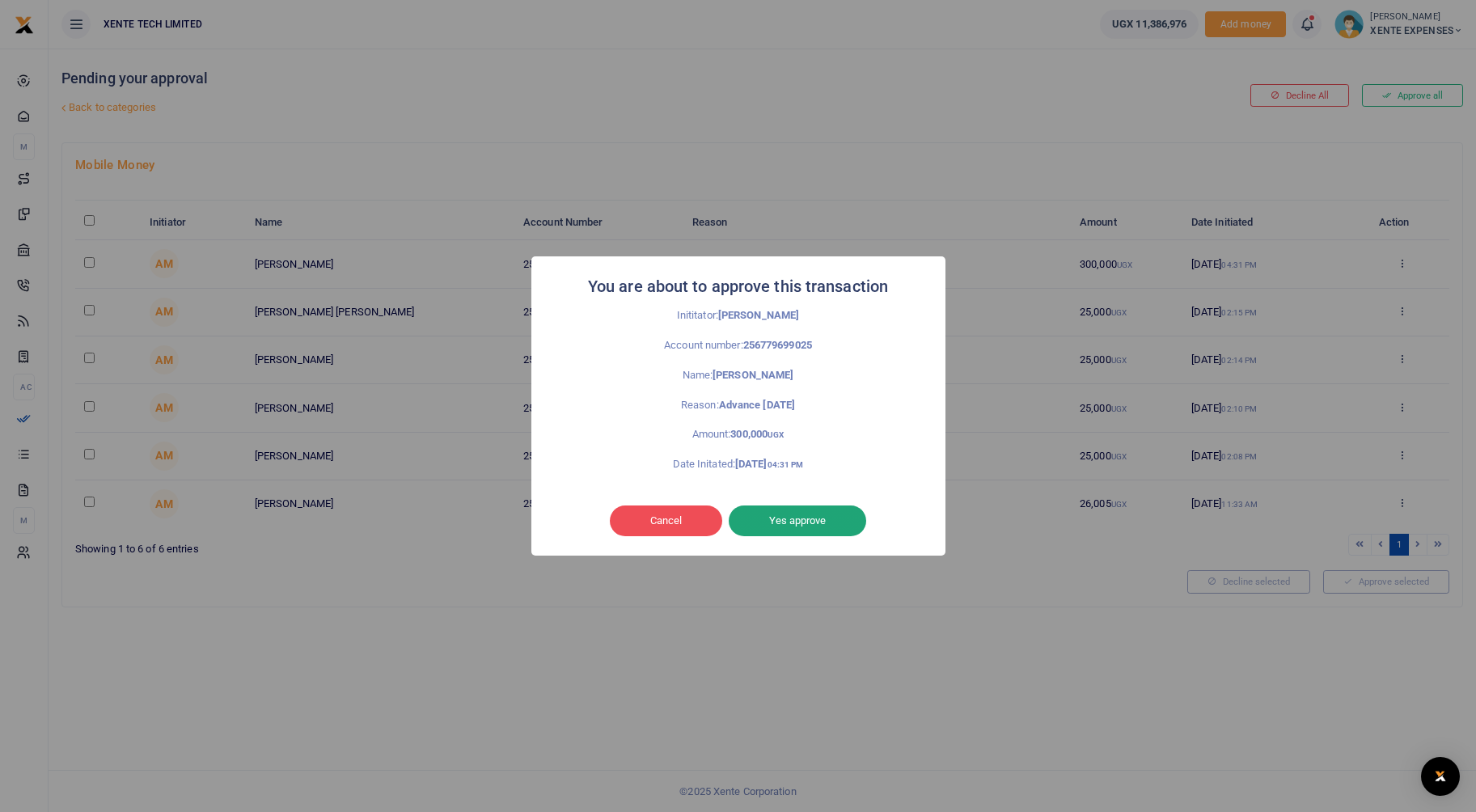
click at [825, 516] on button "Yes approve" at bounding box center [797, 521] width 137 height 31
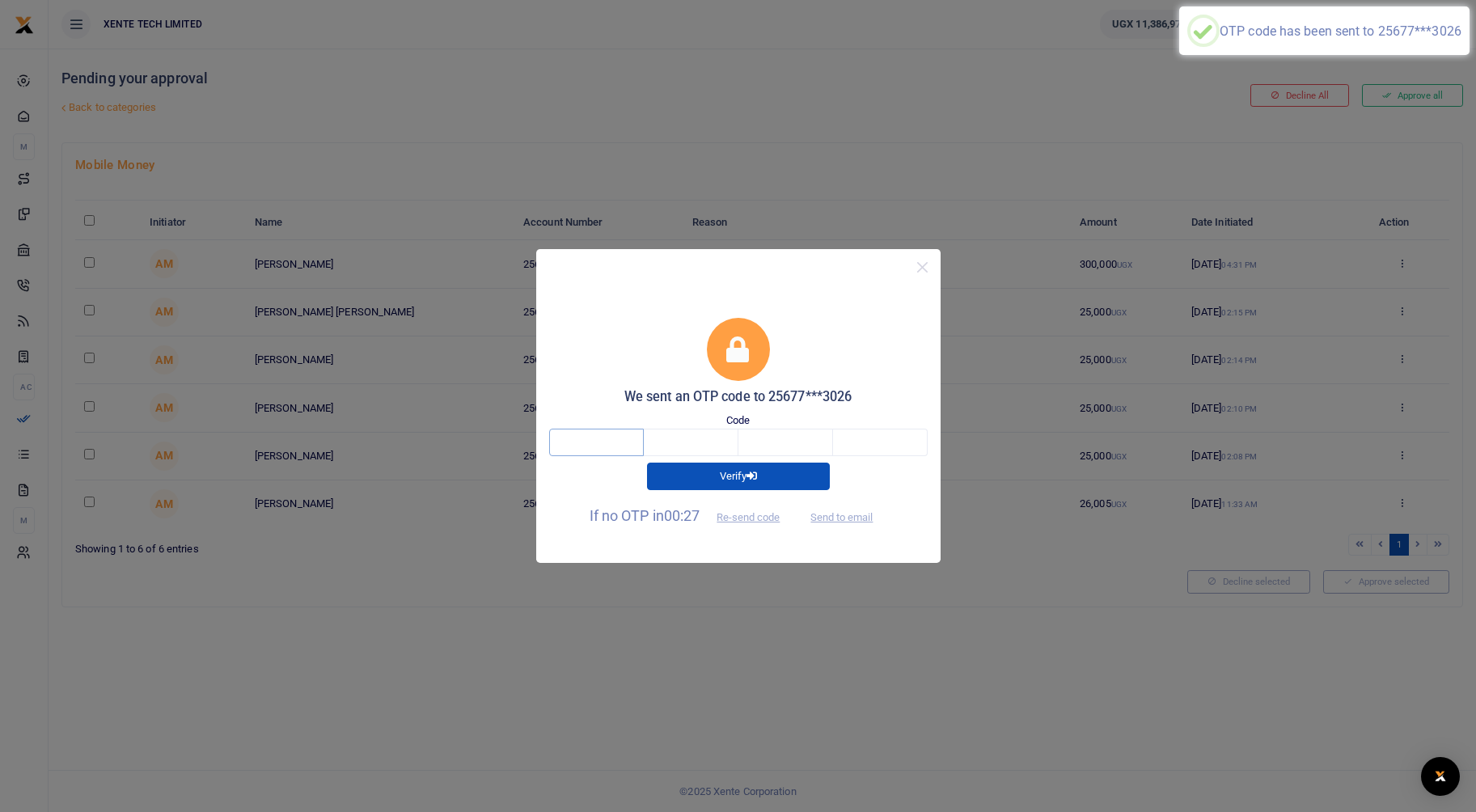
click at [607, 450] on input "text" at bounding box center [596, 442] width 95 height 27
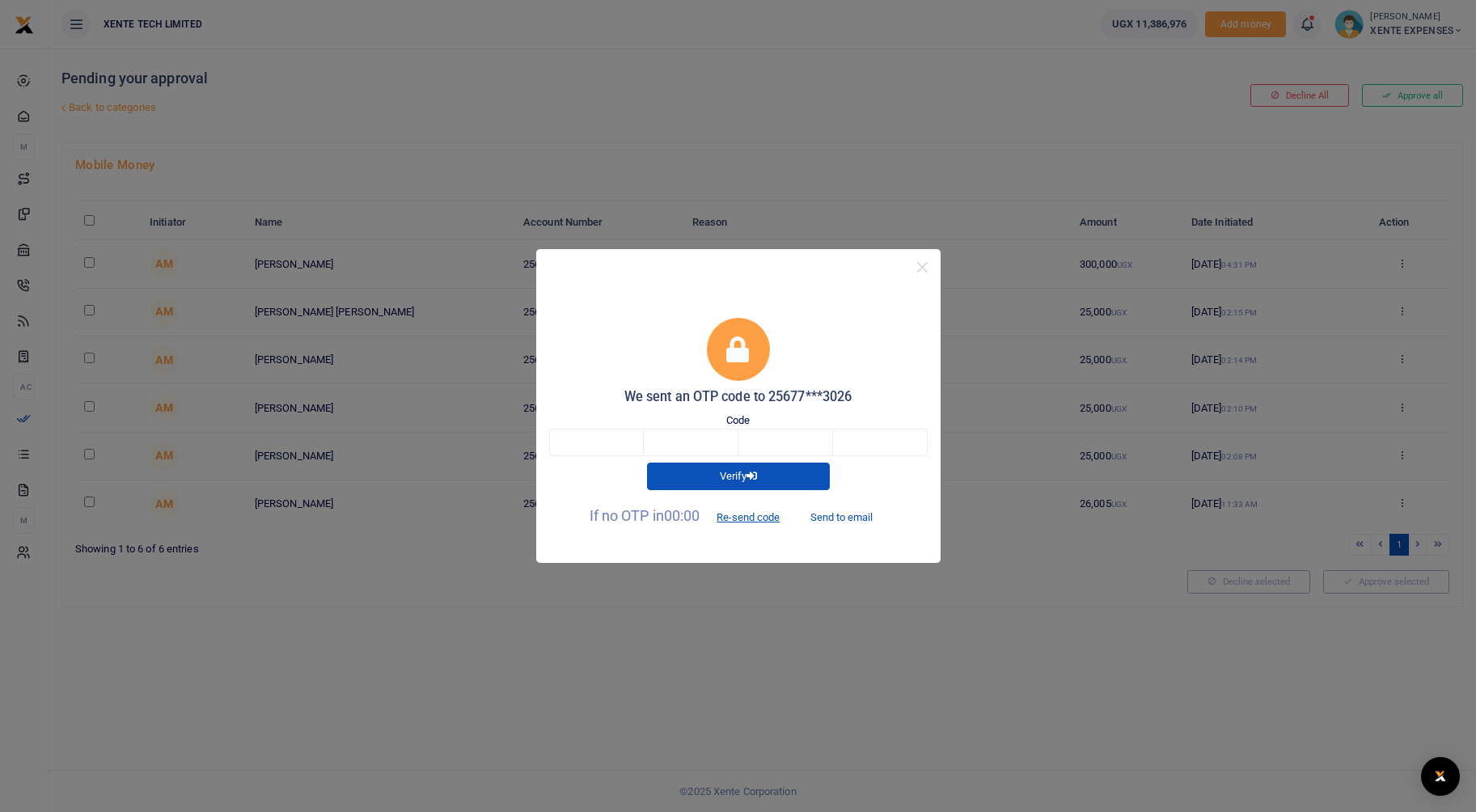
click at [860, 515] on button "Send to email" at bounding box center [842, 516] width 90 height 27
click at [855, 516] on button "Send to email" at bounding box center [842, 516] width 90 height 27
click at [579, 436] on input "text" at bounding box center [596, 442] width 95 height 27
paste input "5"
type input "5"
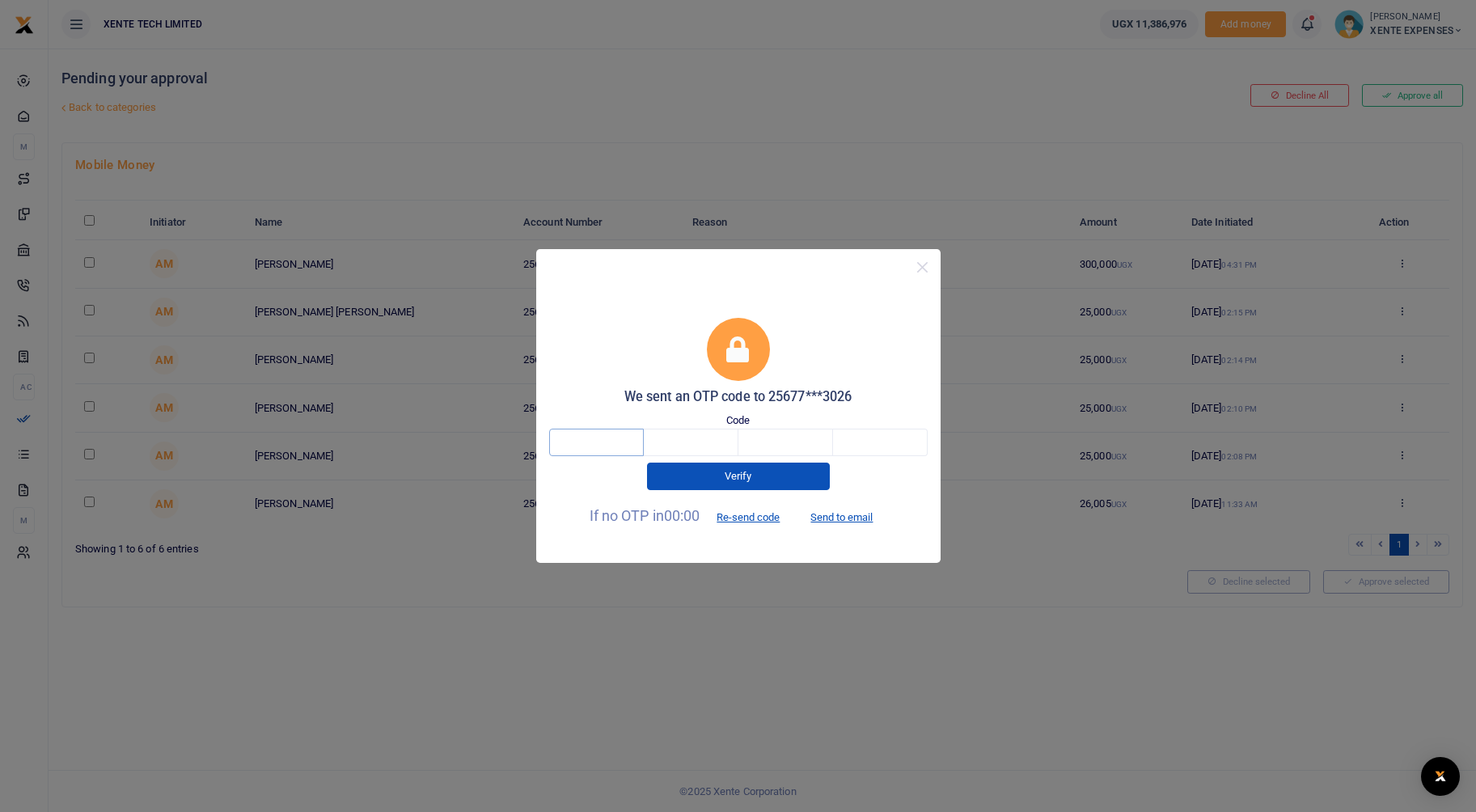
type input "2"
type input "5"
type input "9"
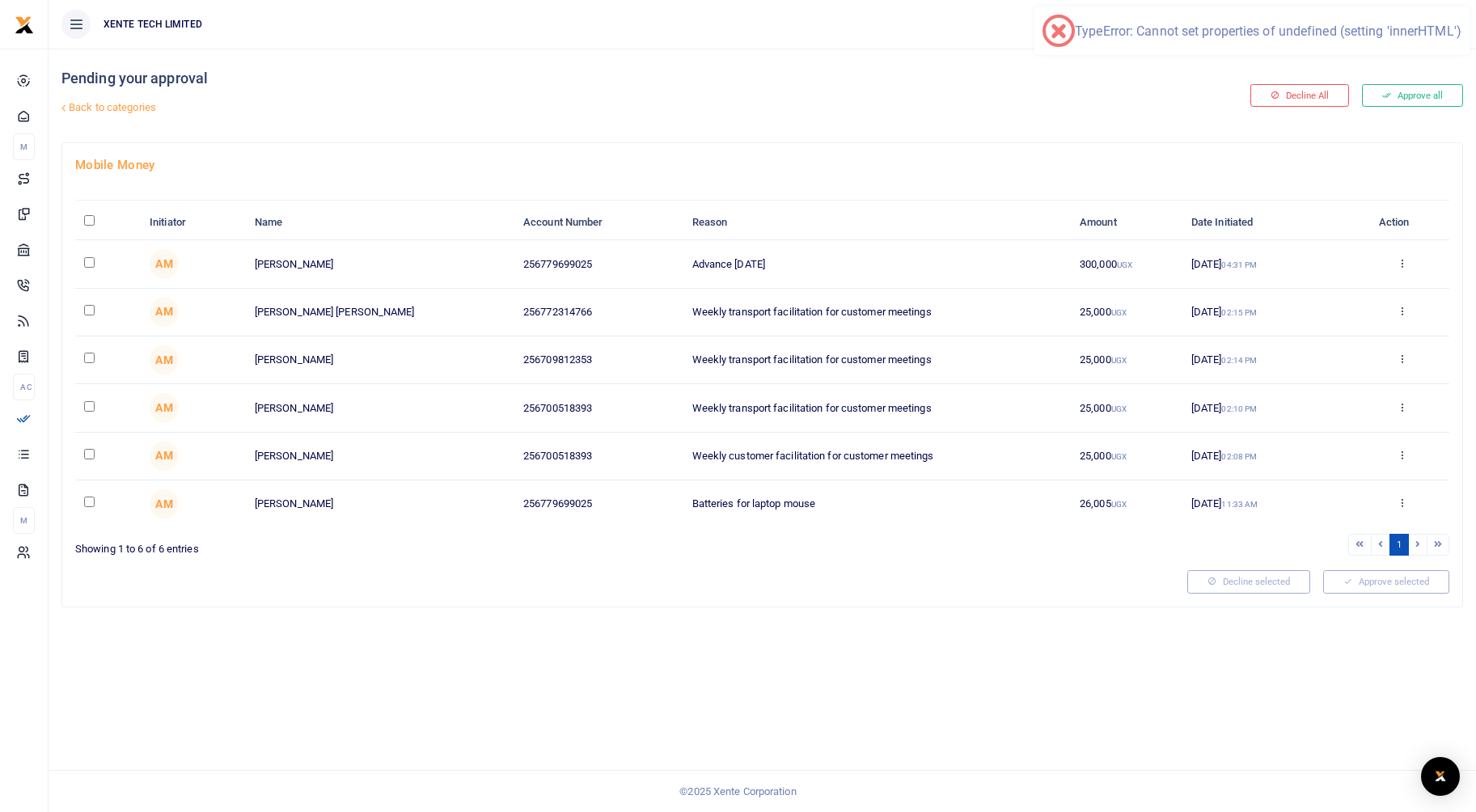
click at [88, 261] on input "checkbox" at bounding box center [89, 262] width 11 height 11
checkbox input "true"
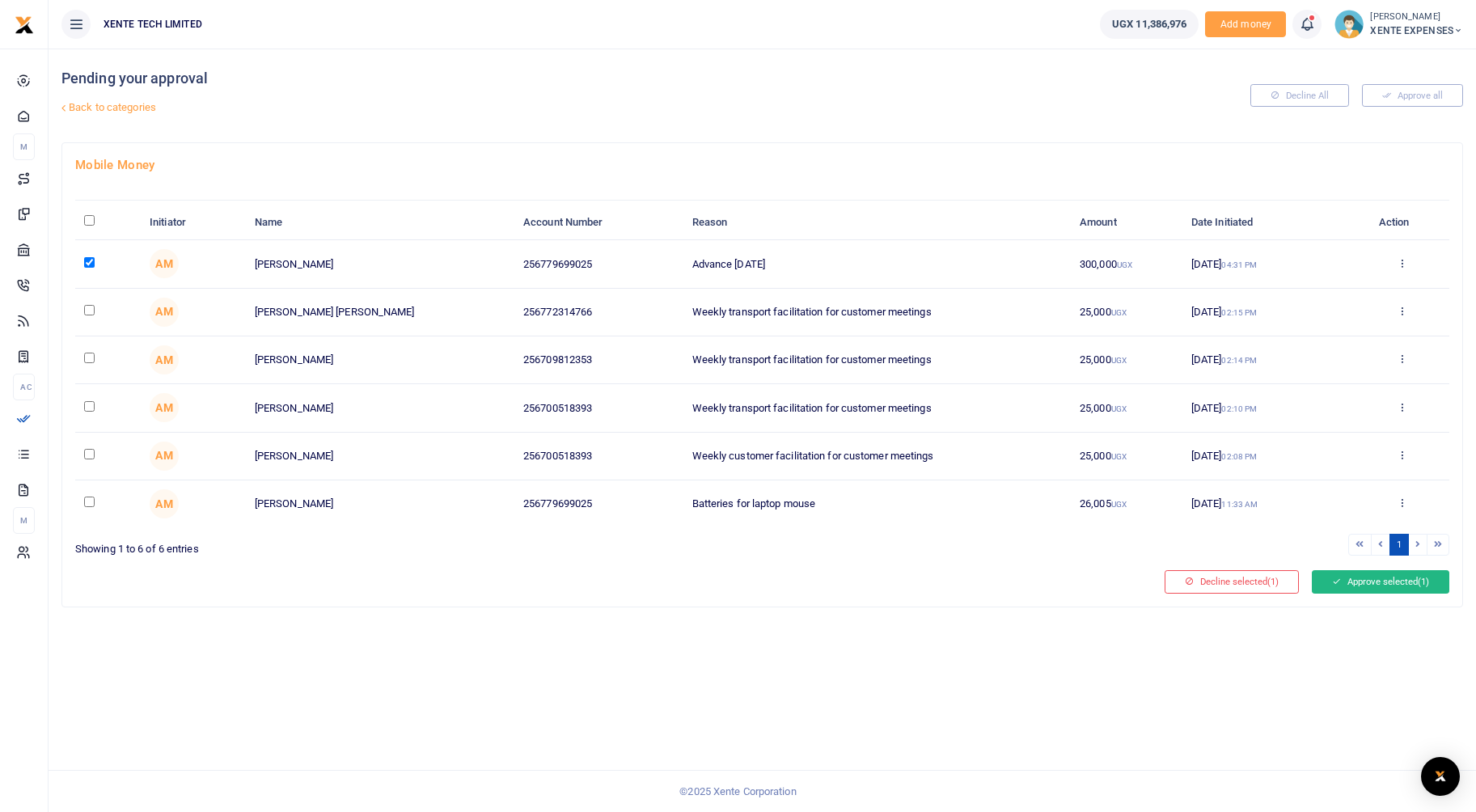
click at [1397, 587] on button "Approve selected (1)" at bounding box center [1380, 581] width 137 height 22
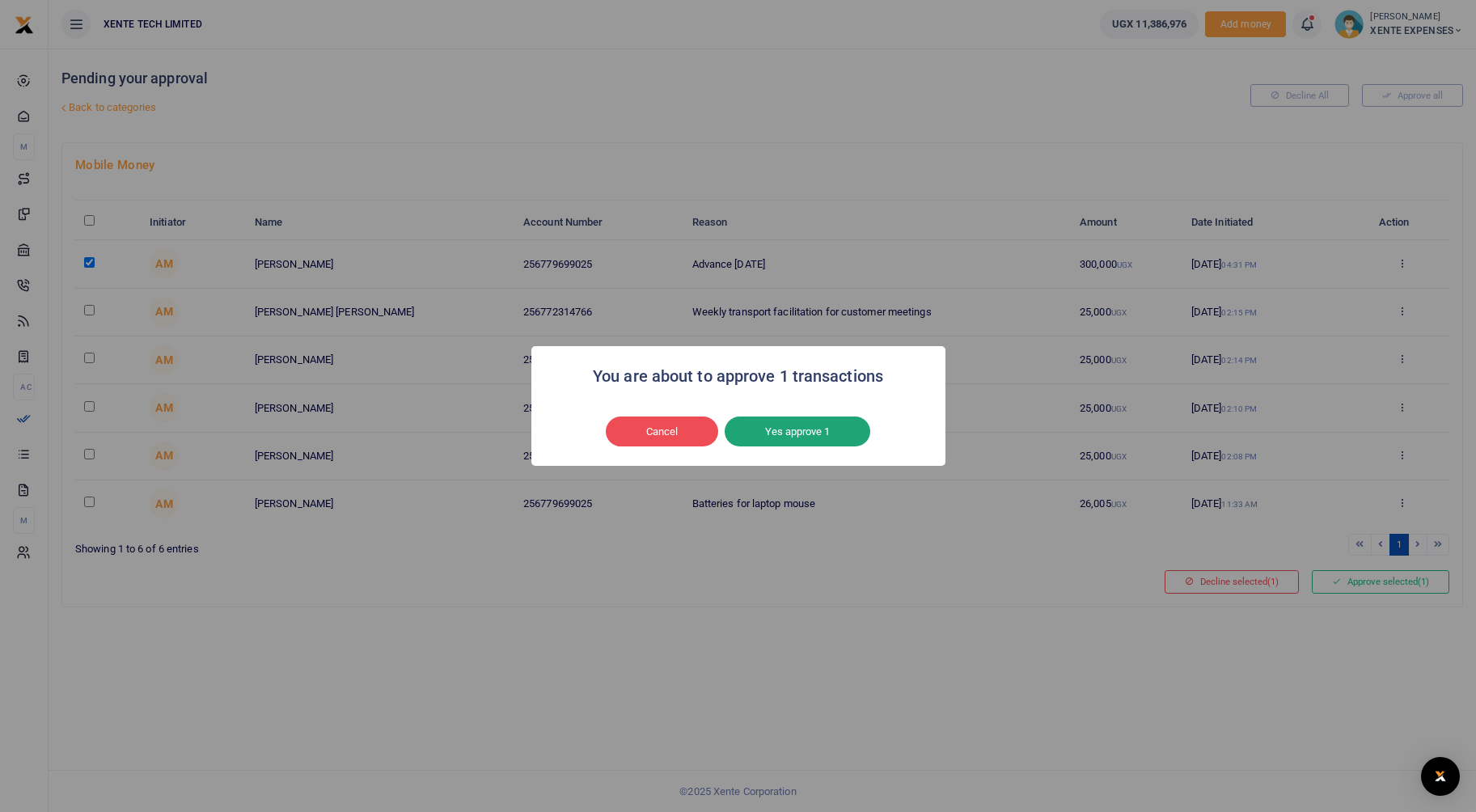
click at [746, 432] on button "Yes approve 1" at bounding box center [797, 431] width 146 height 31
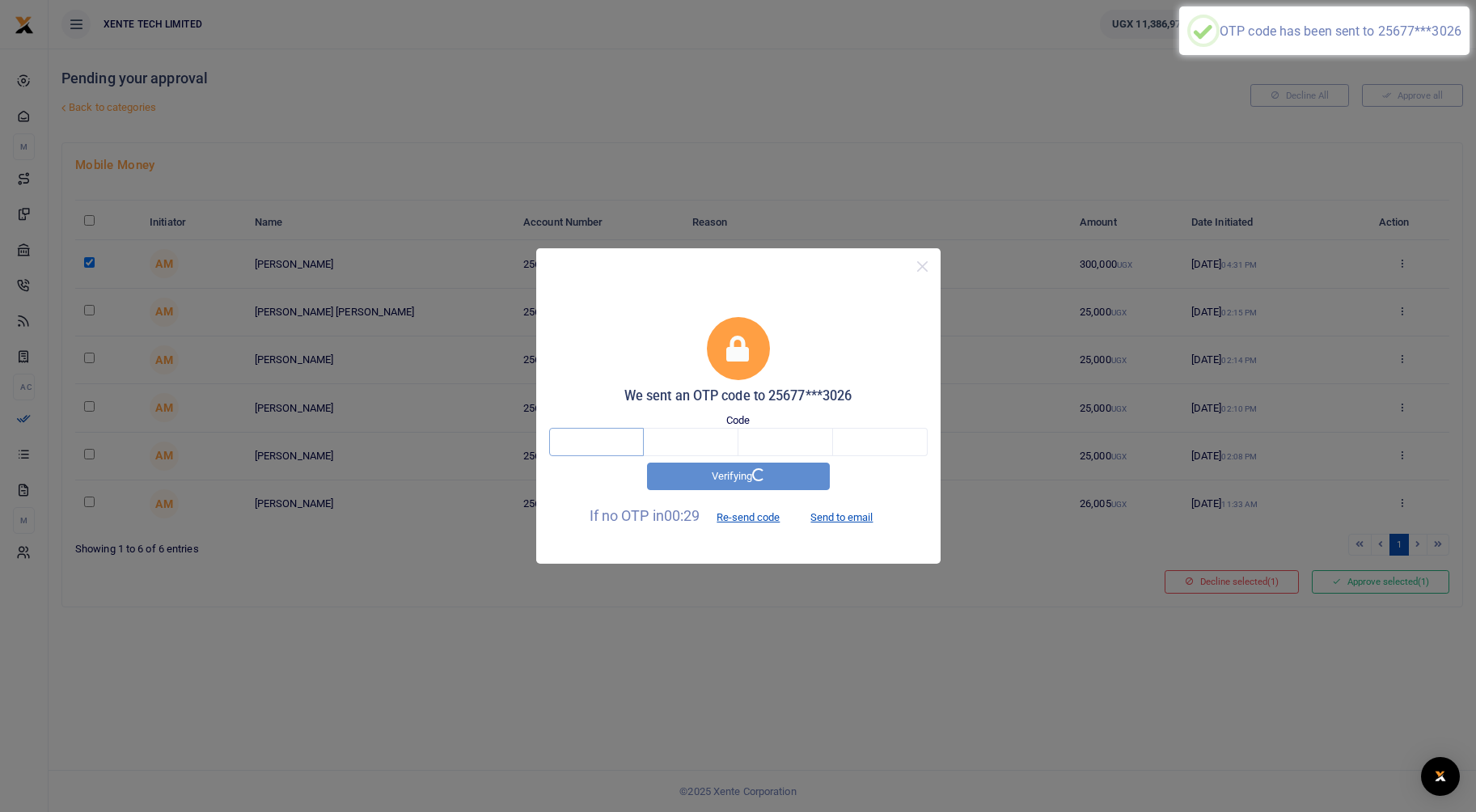
click at [613, 440] on input "text" at bounding box center [596, 441] width 95 height 27
paste input "5"
type input "5"
type input "2"
type input "5"
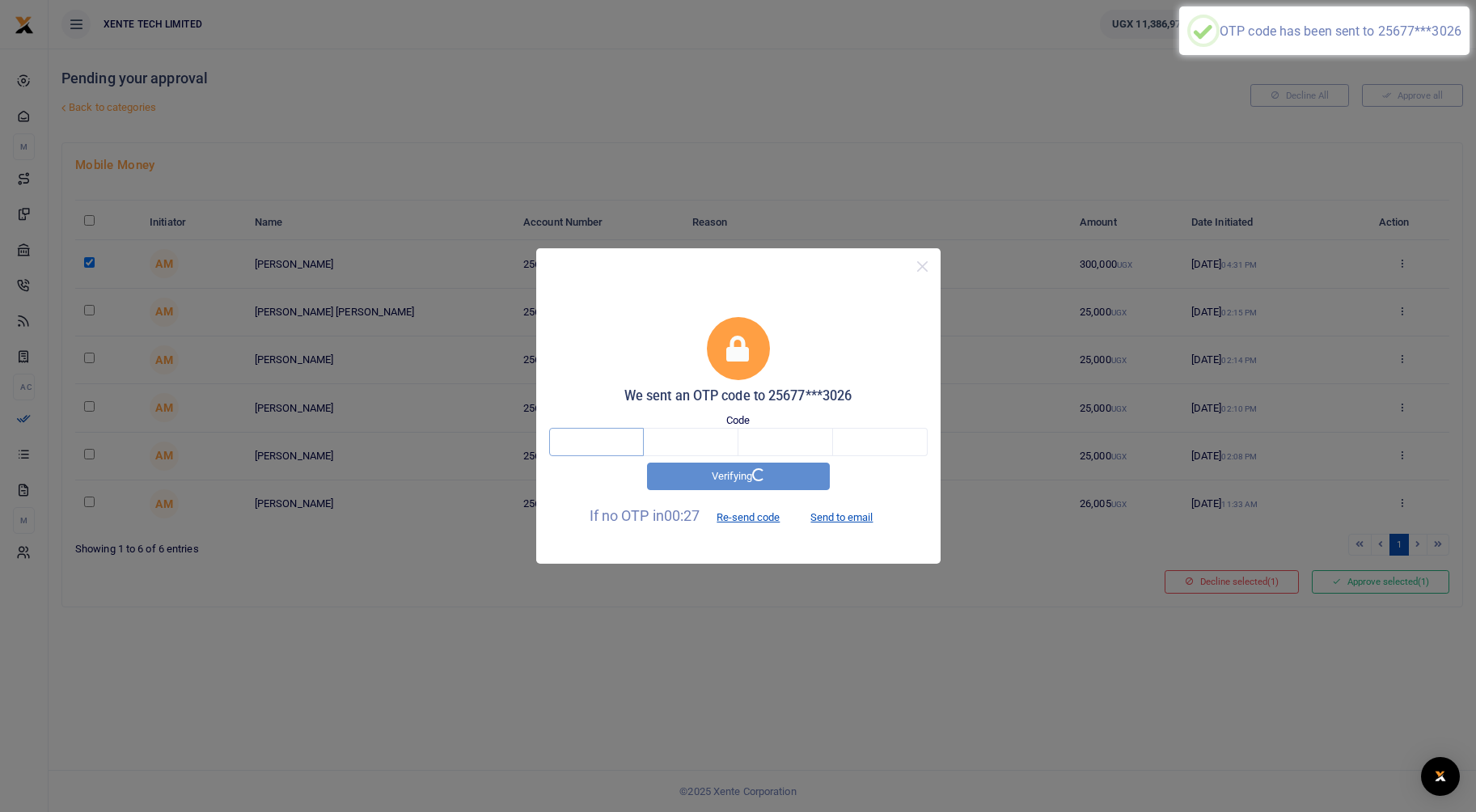
type input "9"
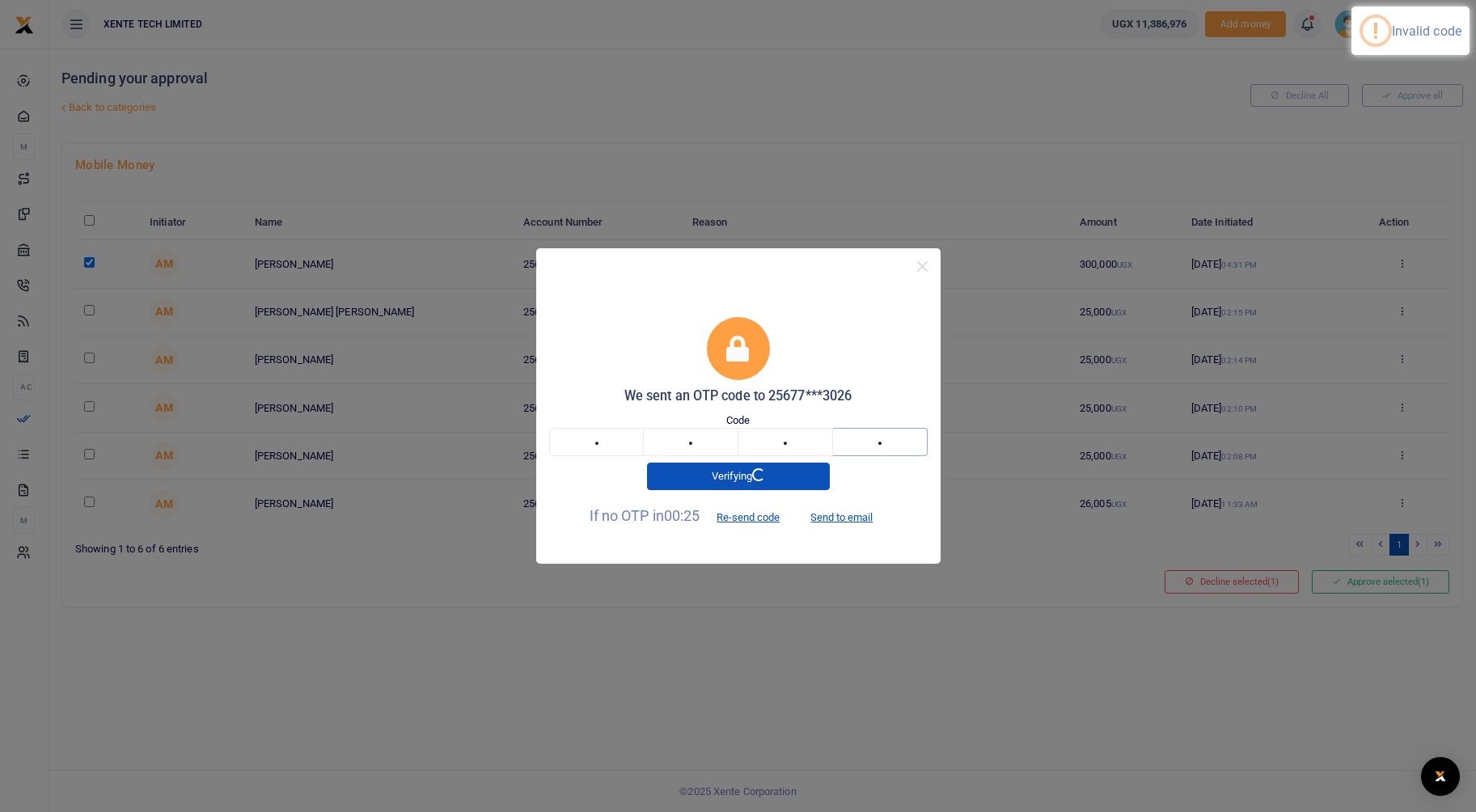
click at [884, 444] on input "9" at bounding box center [880, 441] width 95 height 27
click at [833, 520] on button "Send to email" at bounding box center [842, 516] width 90 height 27
click at [625, 438] on input "text" at bounding box center [596, 442] width 95 height 27
paste input "2"
type input "2"
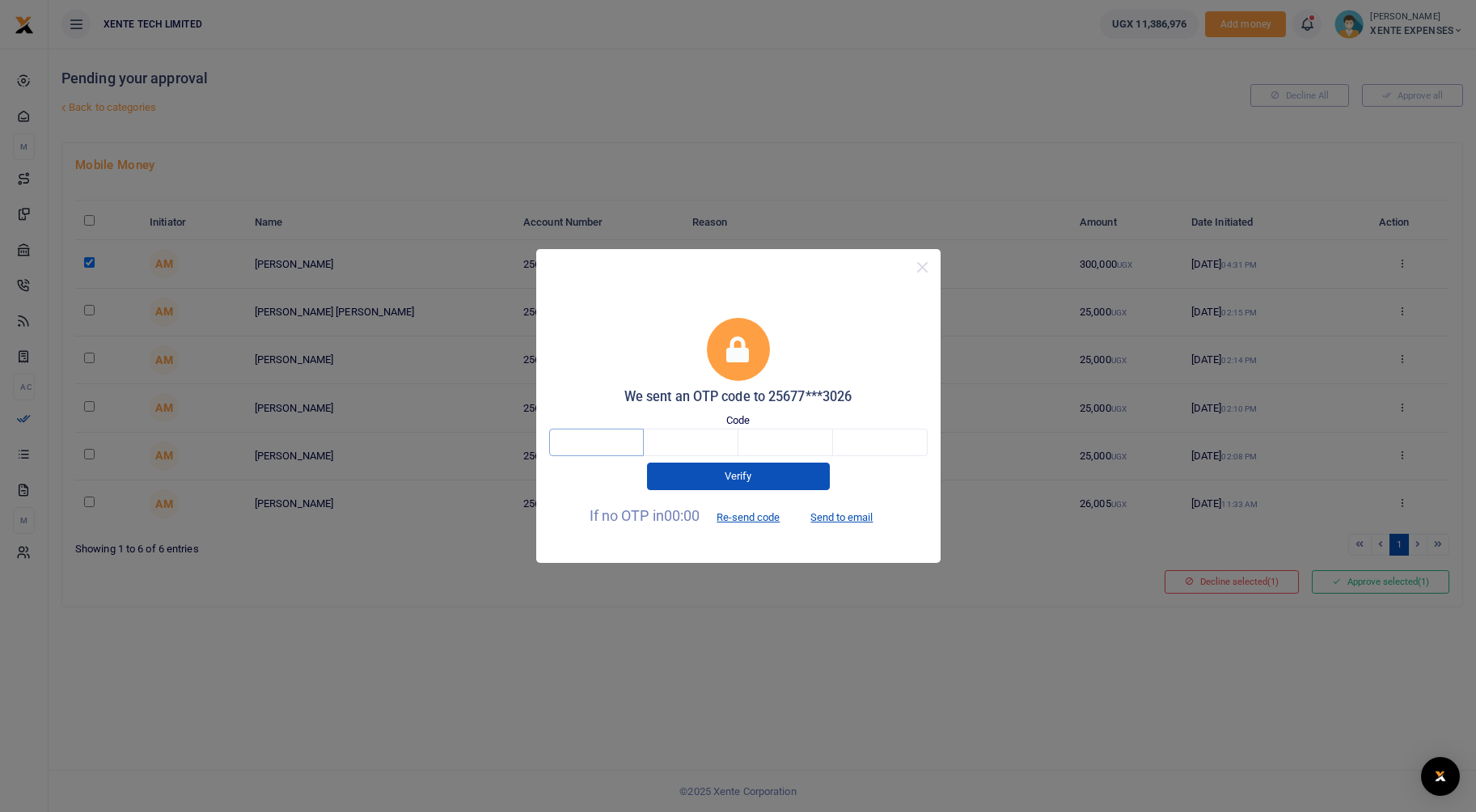
type input "0"
type input "6"
type input "2"
